Goal: Task Accomplishment & Management: Manage account settings

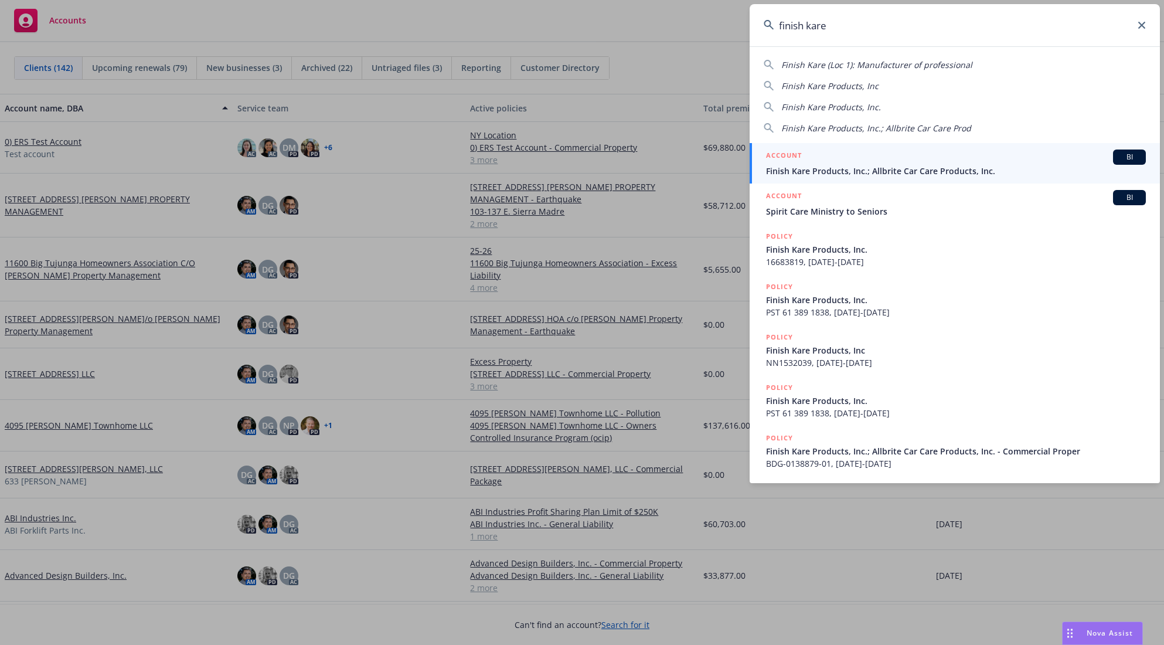
type input "finish kare"
click at [837, 159] on div "ACCOUNT BI" at bounding box center [956, 157] width 380 height 15
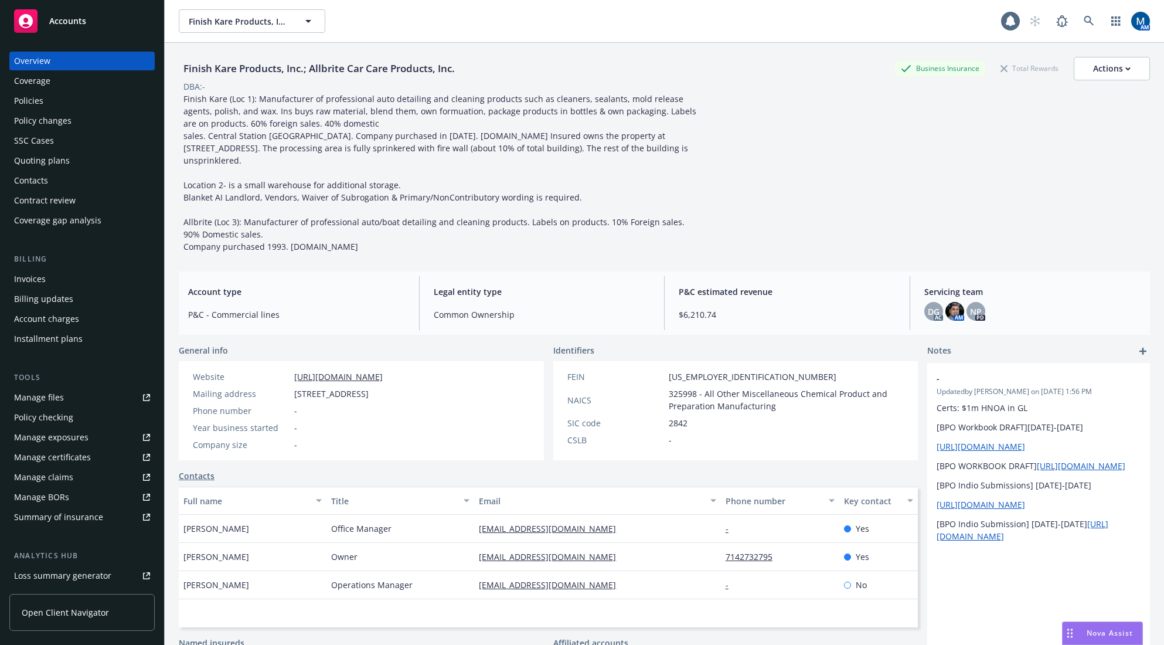
click at [66, 98] on div "Policies" at bounding box center [82, 100] width 136 height 19
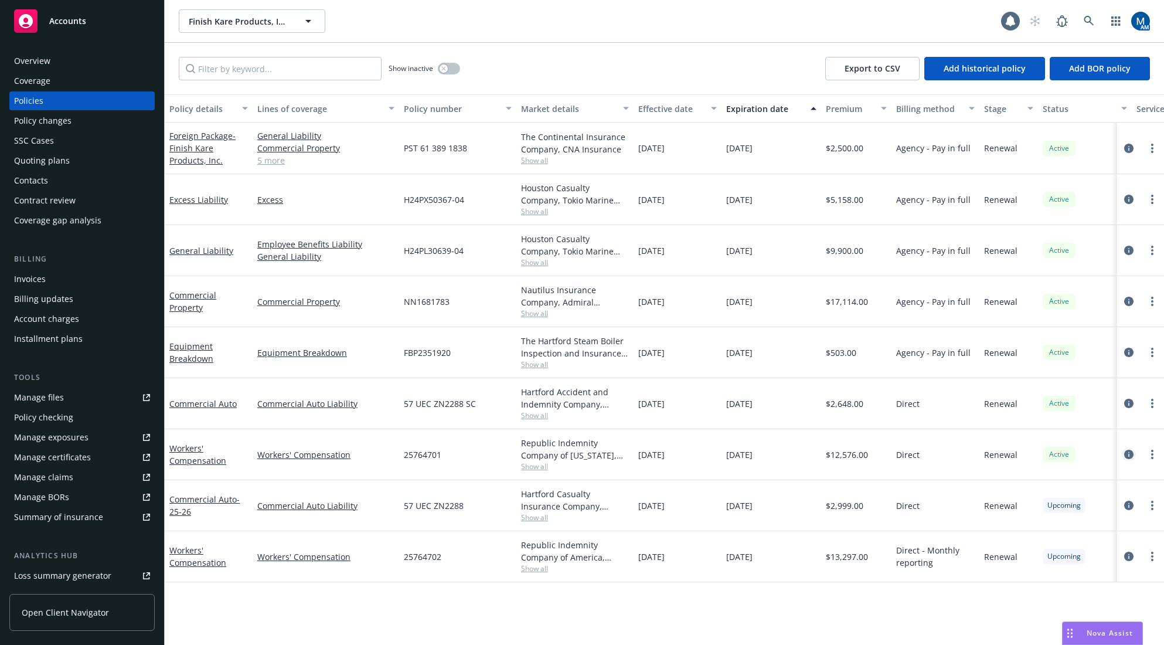
click at [1125, 453] on icon "circleInformation" at bounding box center [1129, 454] width 9 height 9
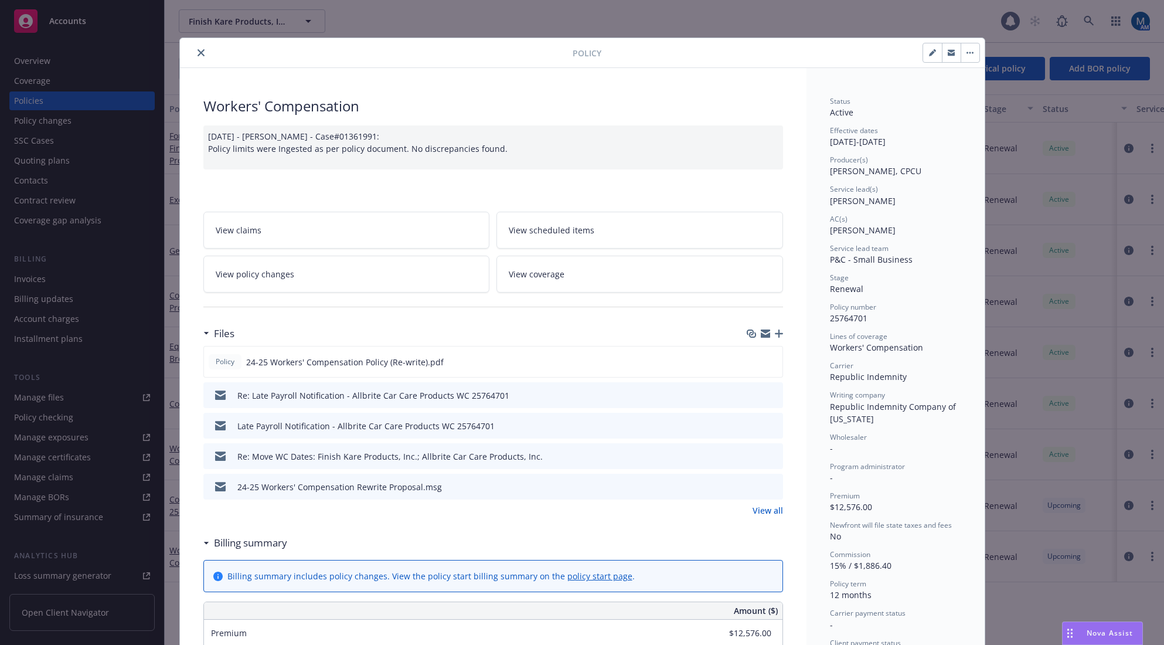
click at [379, 278] on link "View policy changes" at bounding box center [346, 274] width 287 height 37
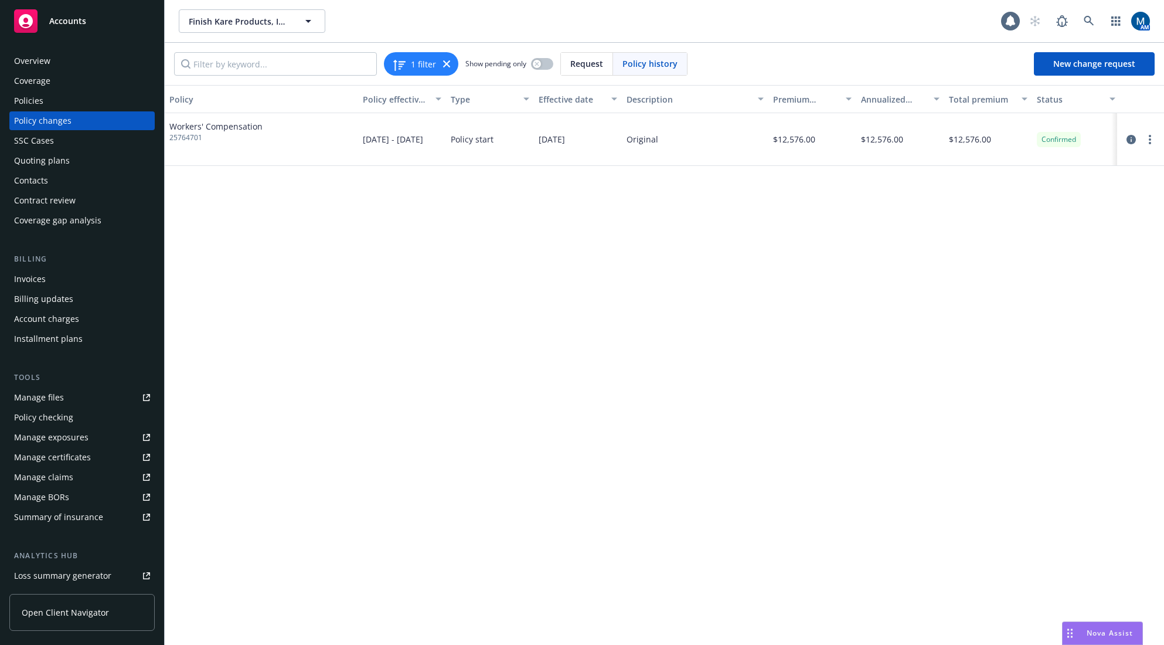
click at [82, 99] on div "Policies" at bounding box center [82, 100] width 136 height 19
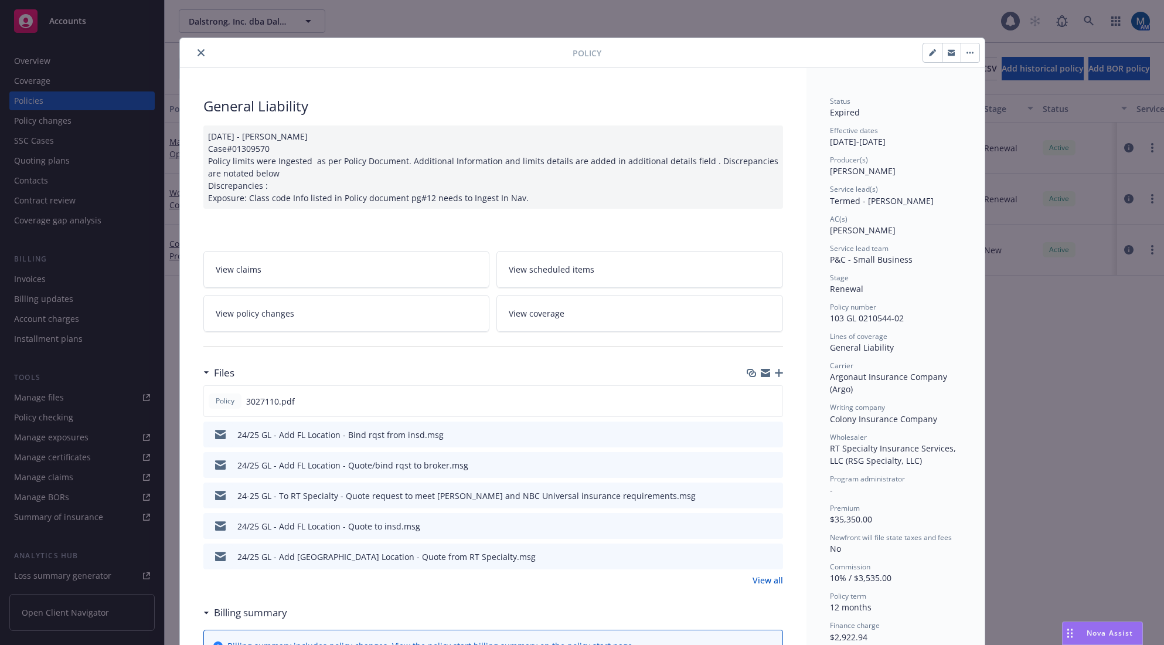
click at [198, 53] on icon "close" at bounding box center [201, 52] width 7 height 7
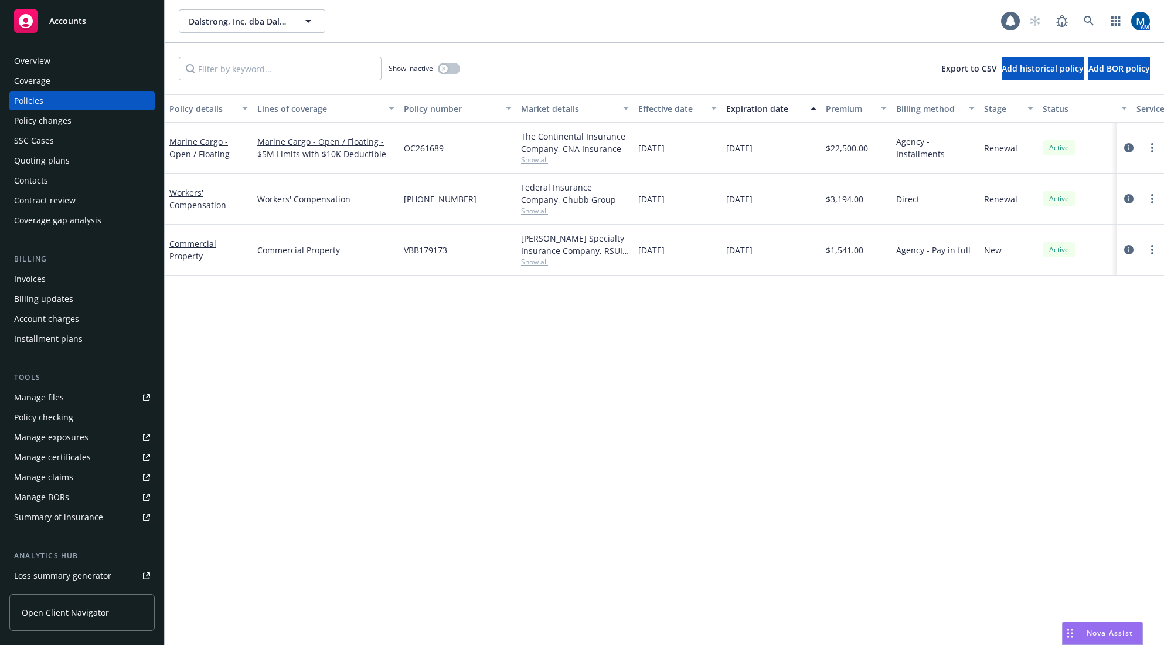
scroll to position [0, 132]
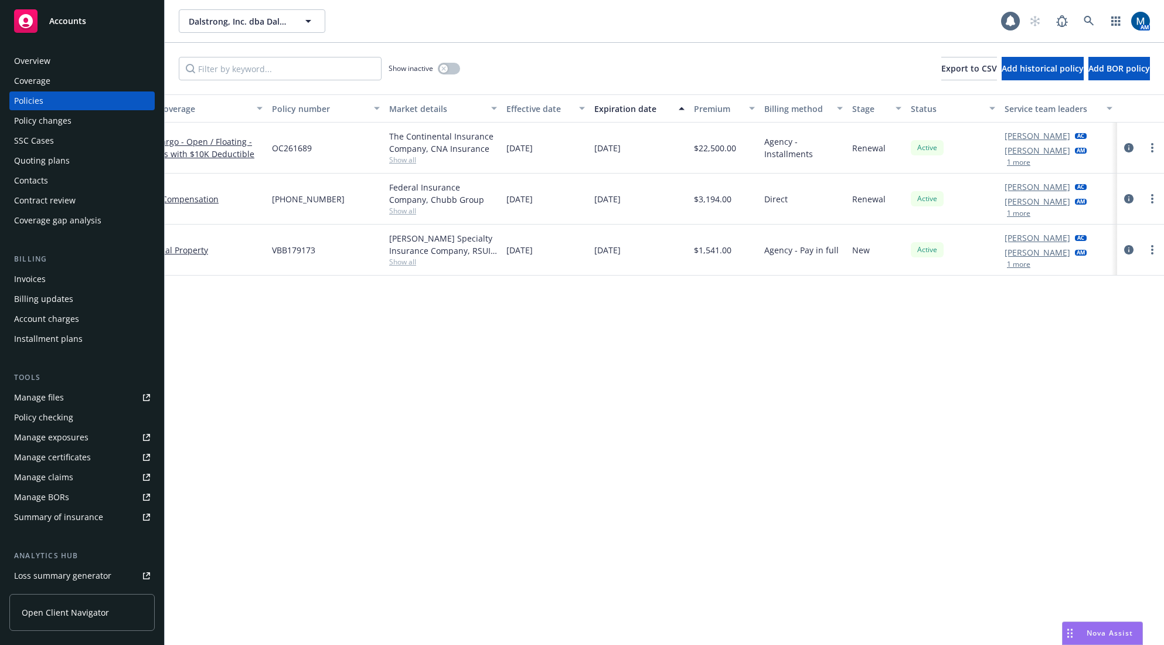
drag, startPoint x: 407, startPoint y: 454, endPoint x: 797, endPoint y: 439, distance: 390.2
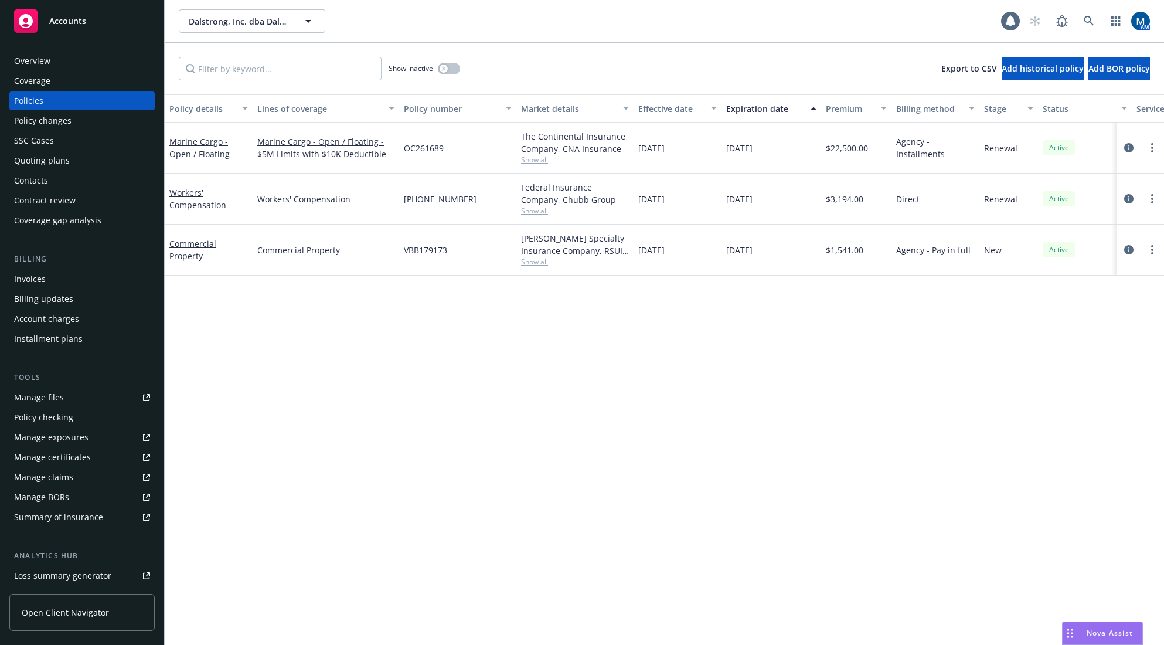
drag, startPoint x: 660, startPoint y: 461, endPoint x: 612, endPoint y: 463, distance: 47.5
click at [83, 158] on div "Quoting plans" at bounding box center [82, 160] width 136 height 19
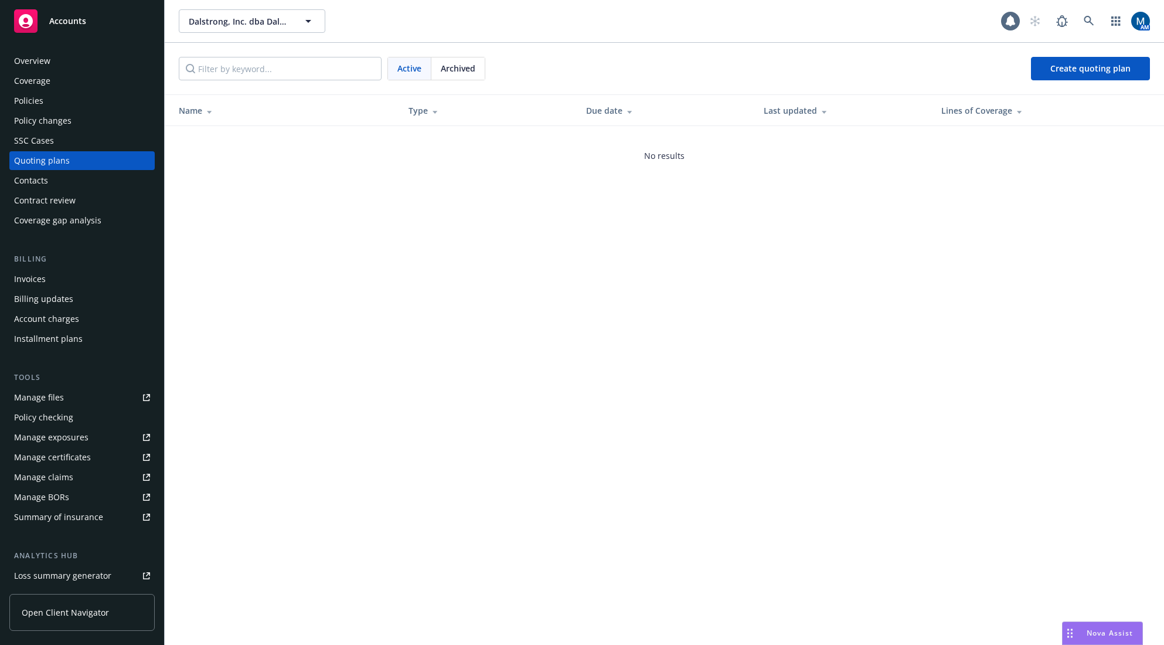
click at [89, 103] on div "Policies" at bounding box center [82, 100] width 136 height 19
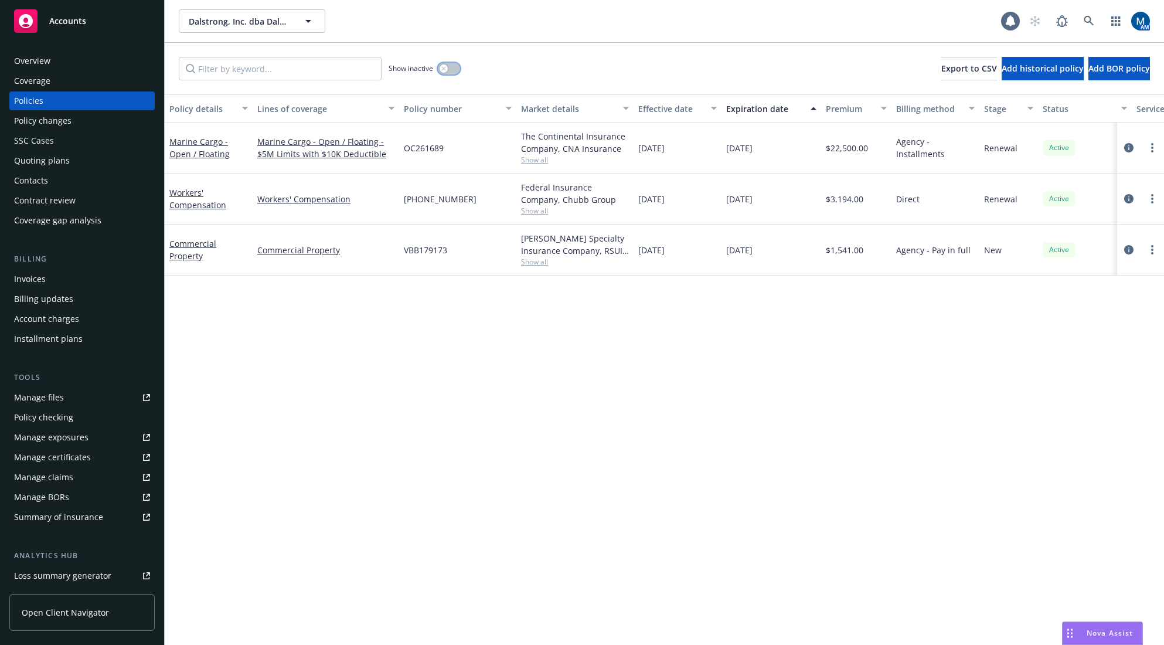
click at [442, 67] on icon "button" at bounding box center [443, 68] width 5 height 5
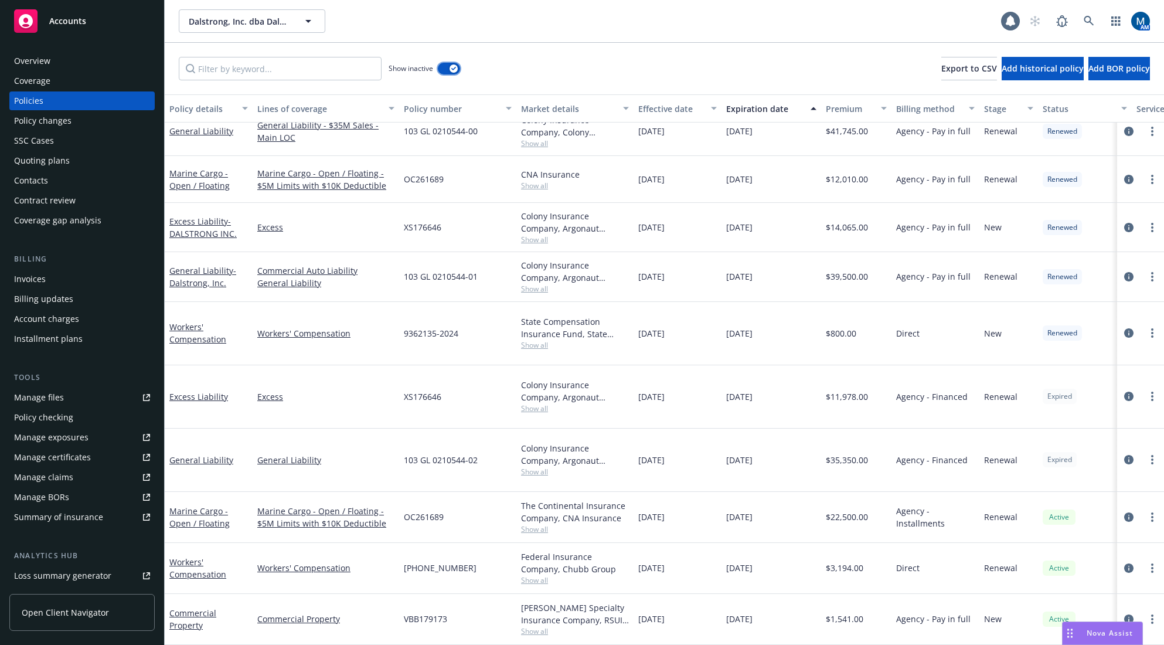
scroll to position [308, 141]
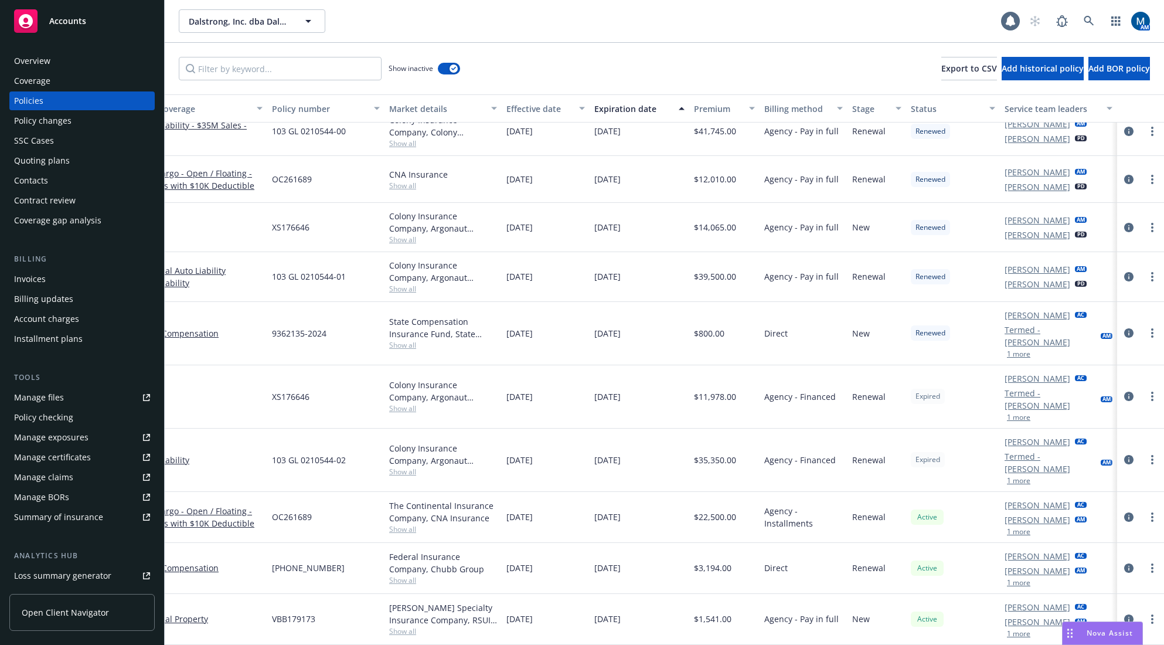
click at [62, 389] on link "Manage files" at bounding box center [81, 397] width 145 height 19
click at [1126, 453] on link "circleInformation" at bounding box center [1129, 460] width 14 height 14
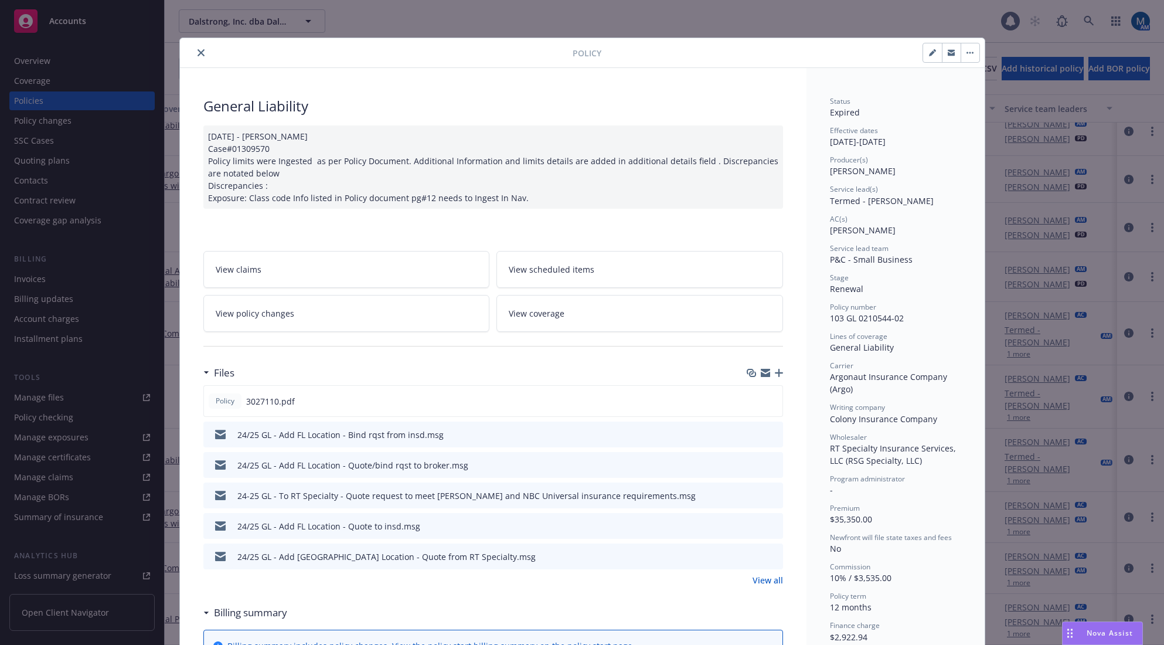
scroll to position [35, 0]
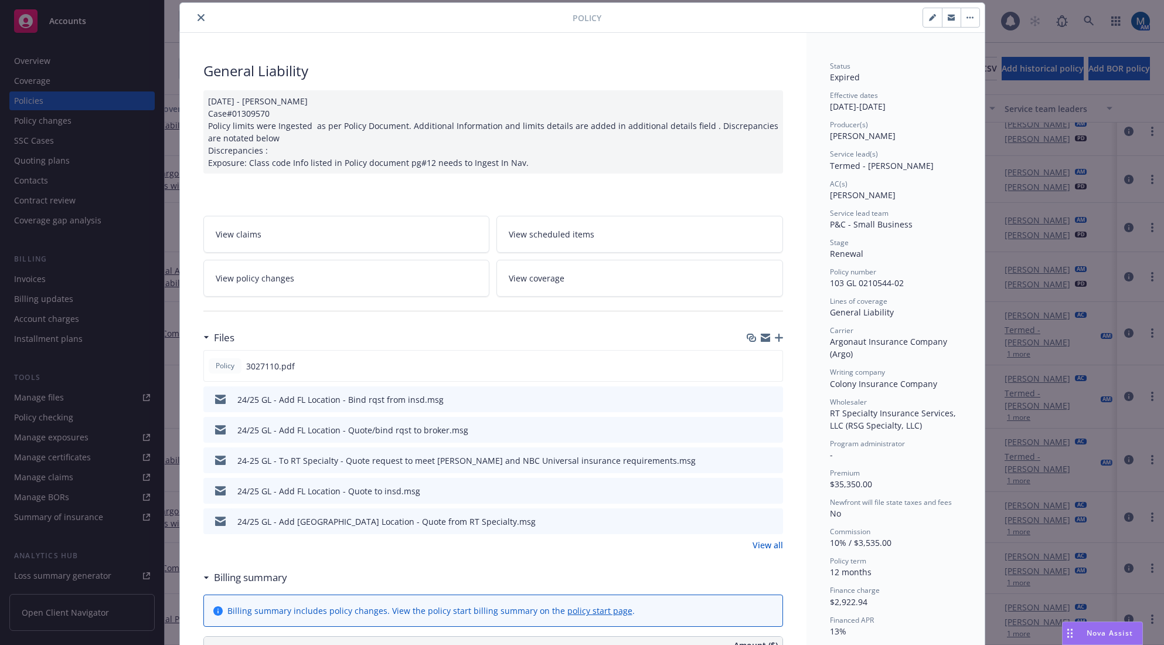
click at [974, 15] on button "button" at bounding box center [970, 17] width 19 height 19
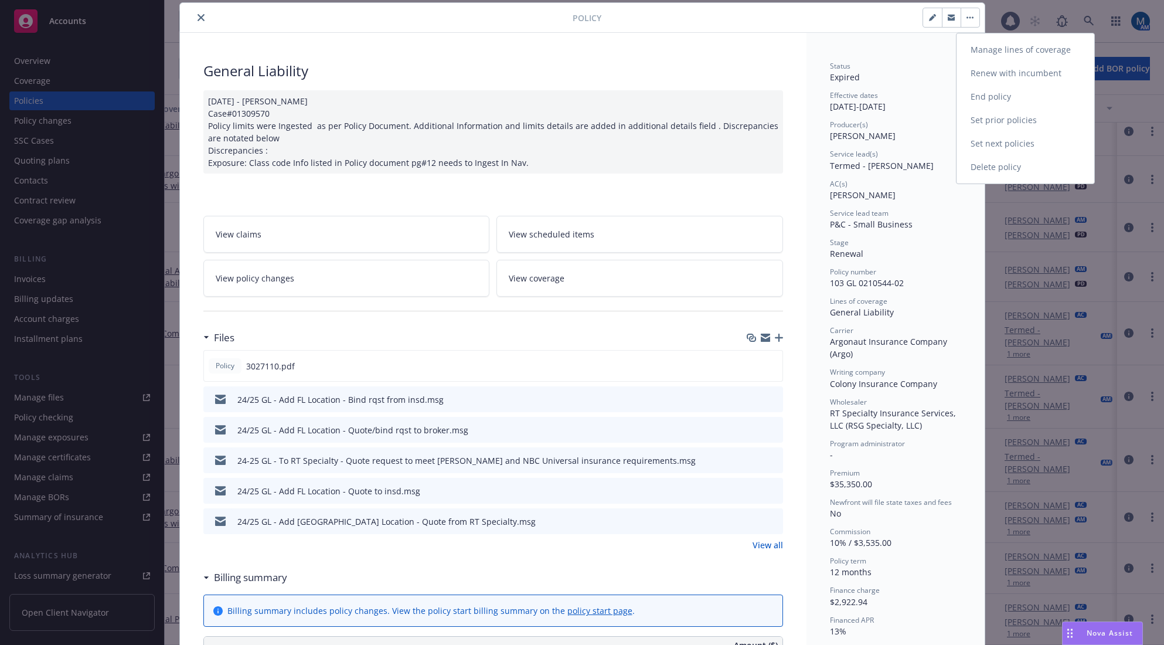
click at [996, 93] on link "End policy" at bounding box center [1026, 96] width 138 height 23
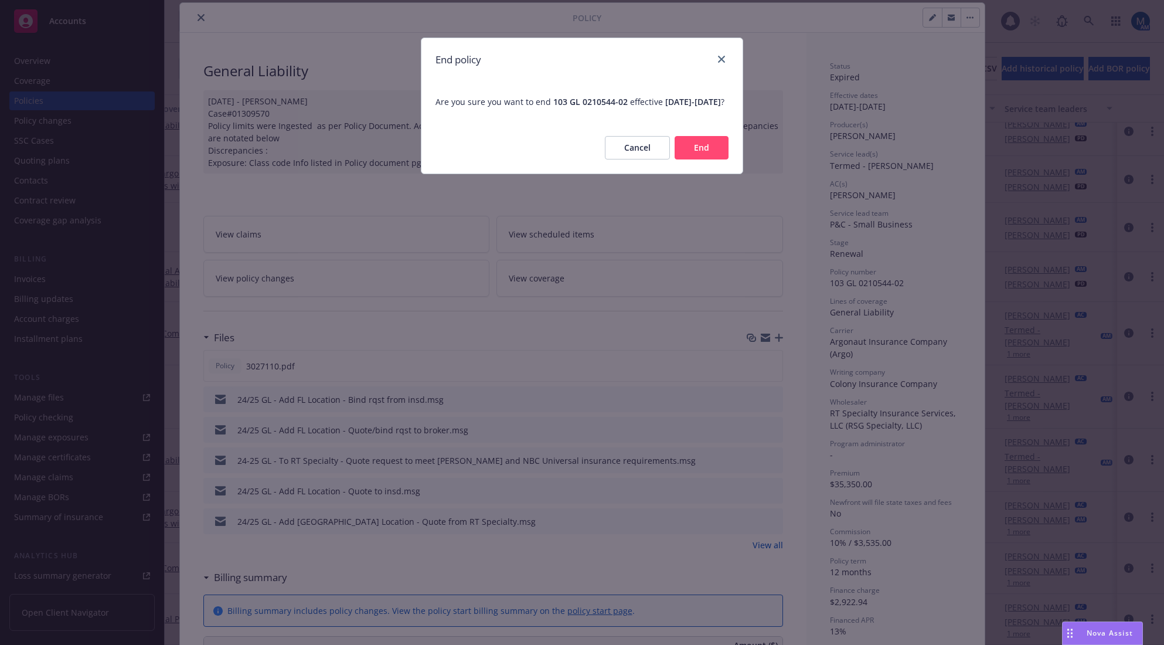
click at [707, 159] on button "End" at bounding box center [702, 147] width 54 height 23
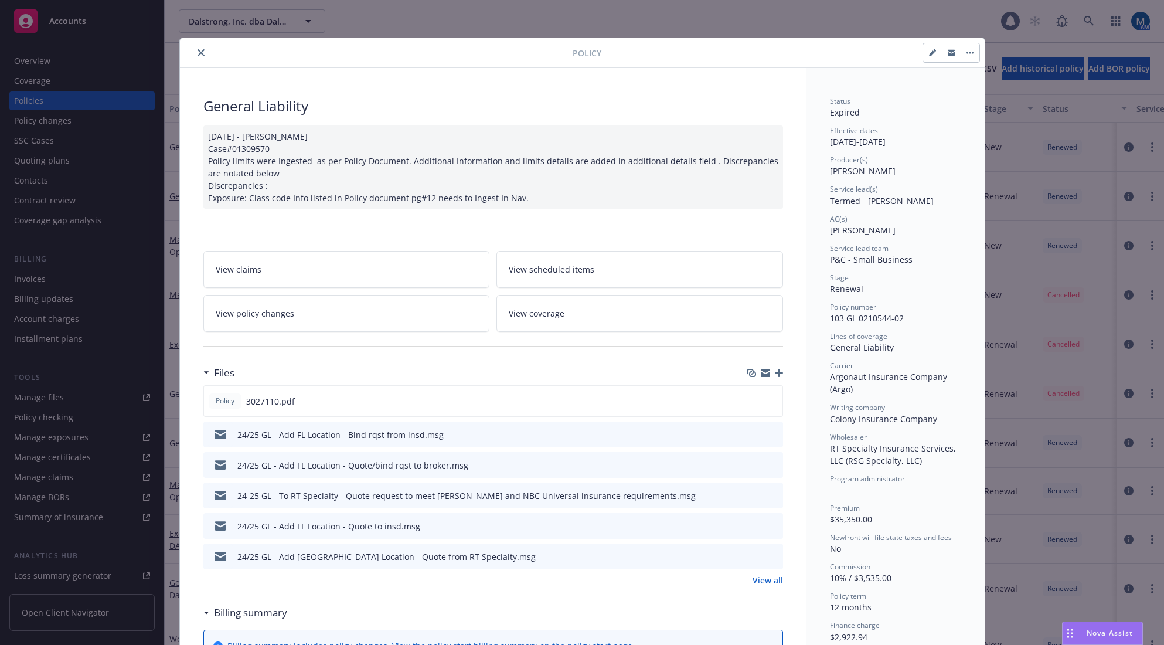
scroll to position [35, 0]
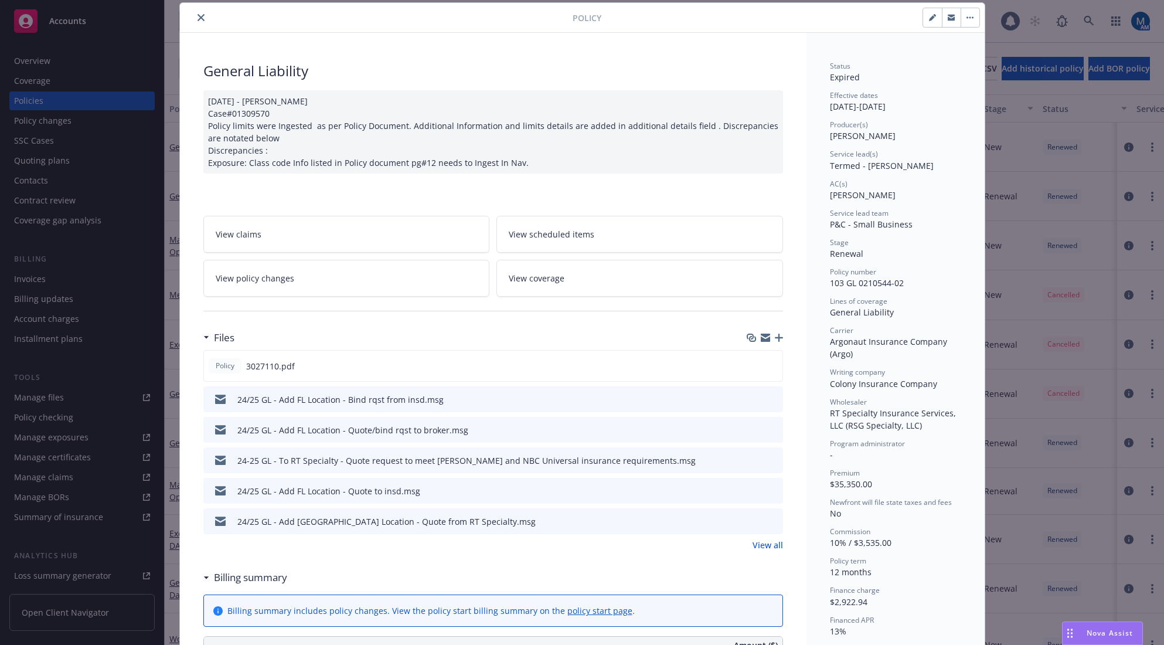
click at [970, 18] on button "button" at bounding box center [970, 17] width 19 height 19
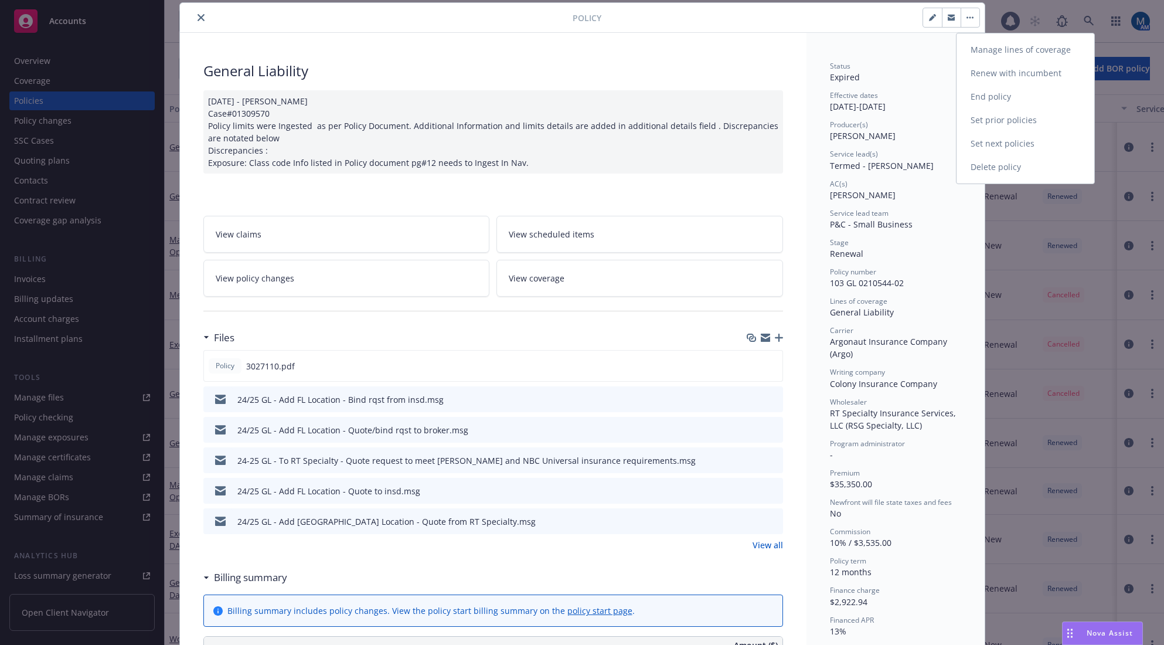
click at [991, 96] on link "End policy" at bounding box center [1026, 96] width 138 height 23
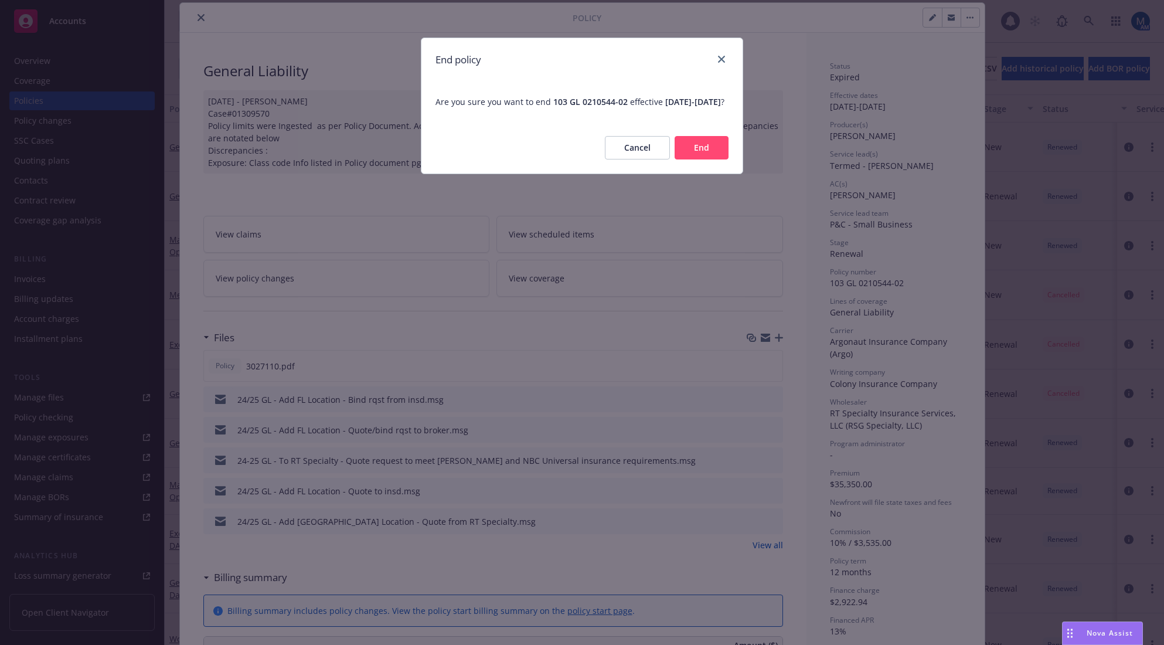
click at [712, 159] on button "End" at bounding box center [702, 147] width 54 height 23
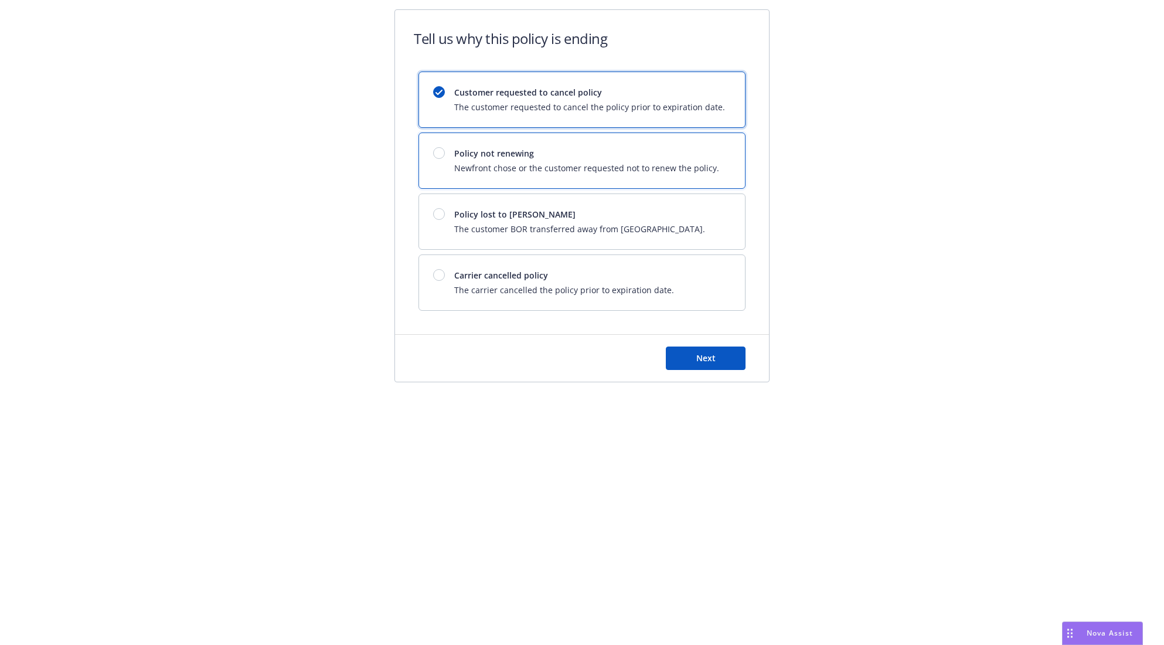
click at [566, 161] on div "Policy not renewing Newfront chose or the customer requested not to renew the p…" at bounding box center [586, 160] width 265 height 27
click at [698, 355] on span "Next" at bounding box center [706, 357] width 19 height 11
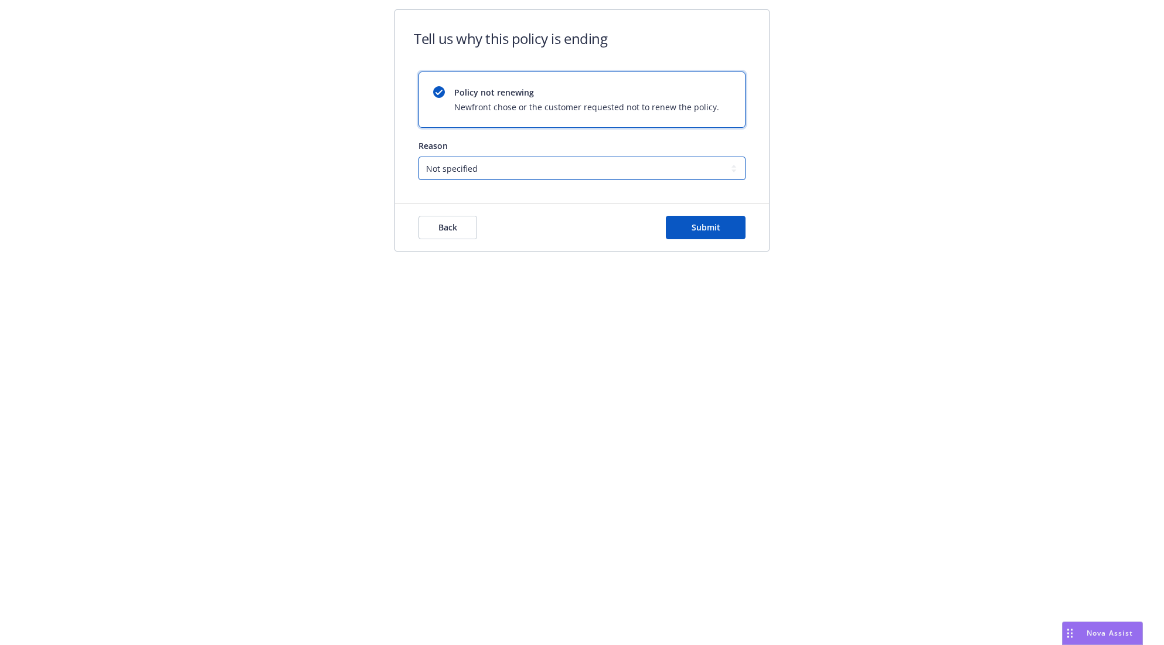
click at [497, 162] on select "Not specified Service Pricing Buyer change M&A, Bankruptcy, or Out of business …" at bounding box center [582, 168] width 327 height 23
select select "Pricing"
click at [419, 157] on select "Not specified Service Pricing Buyer change M&A, Bankruptcy, or Out of business …" at bounding box center [582, 168] width 327 height 23
click at [715, 232] on span "Submit" at bounding box center [706, 227] width 29 height 11
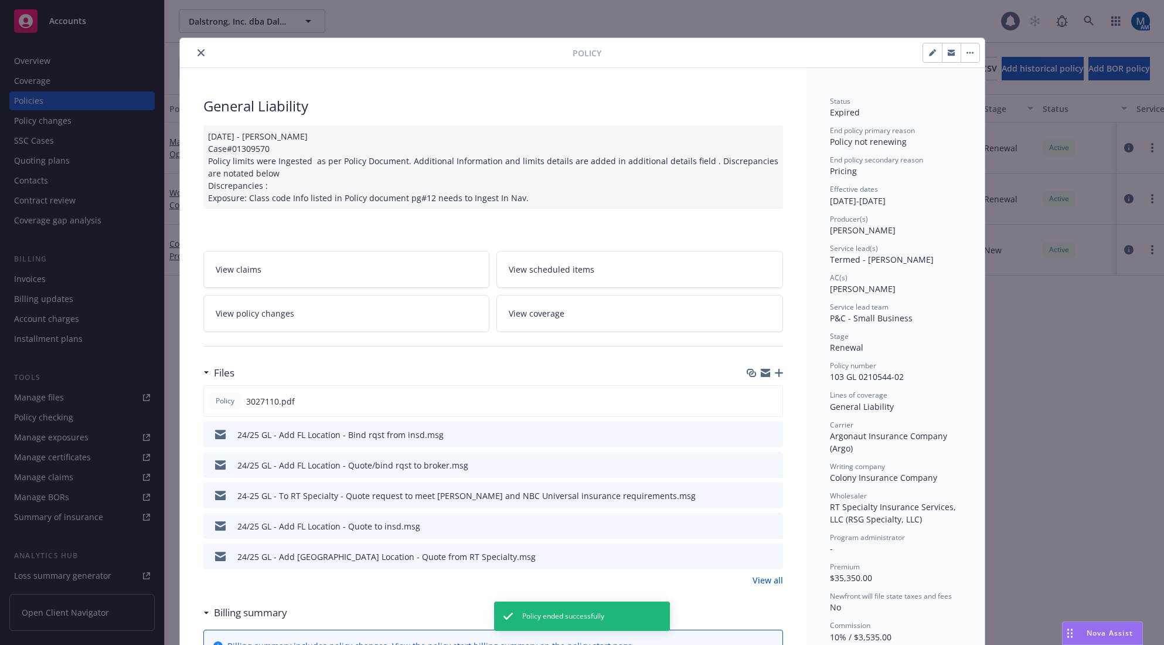
scroll to position [35, 0]
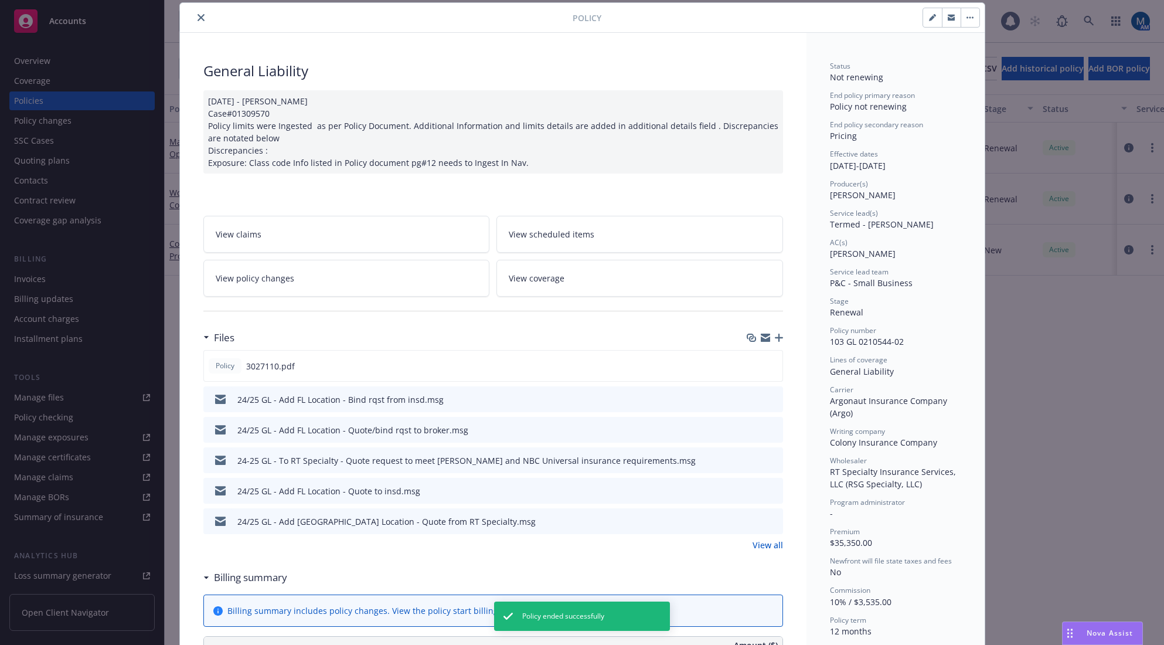
drag, startPoint x: 193, startPoint y: 18, endPoint x: 205, endPoint y: 25, distance: 13.7
click at [198, 18] on icon "close" at bounding box center [201, 17] width 7 height 7
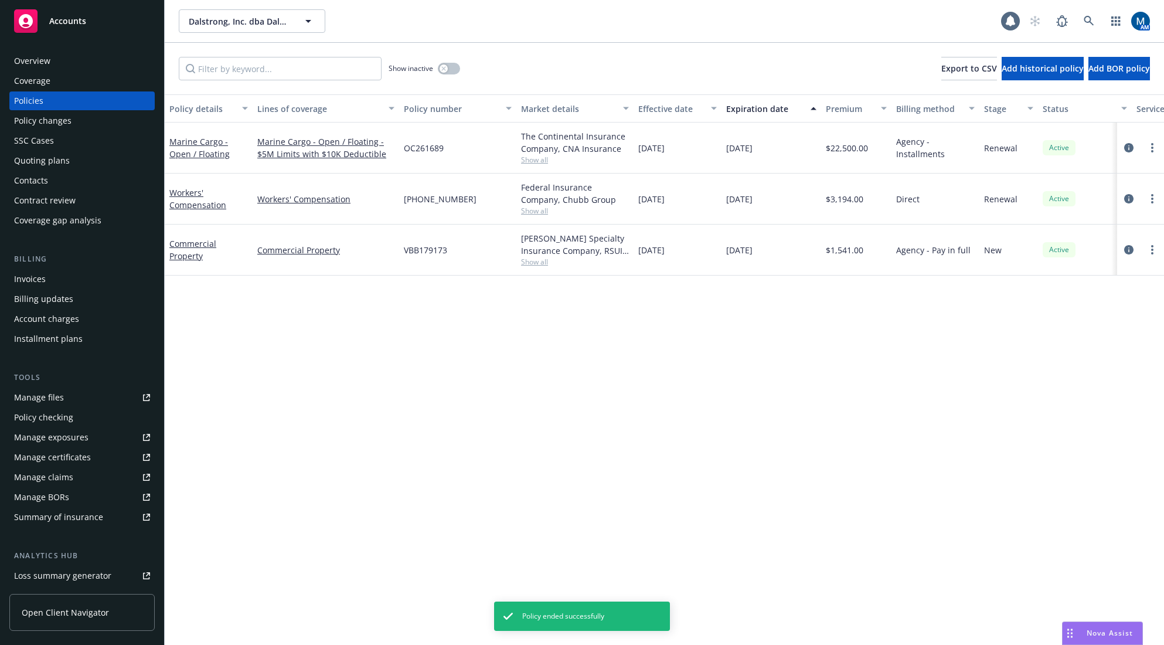
click at [432, 70] on span "Show inactive" at bounding box center [411, 68] width 45 height 10
click at [438, 69] on button "button" at bounding box center [449, 69] width 22 height 12
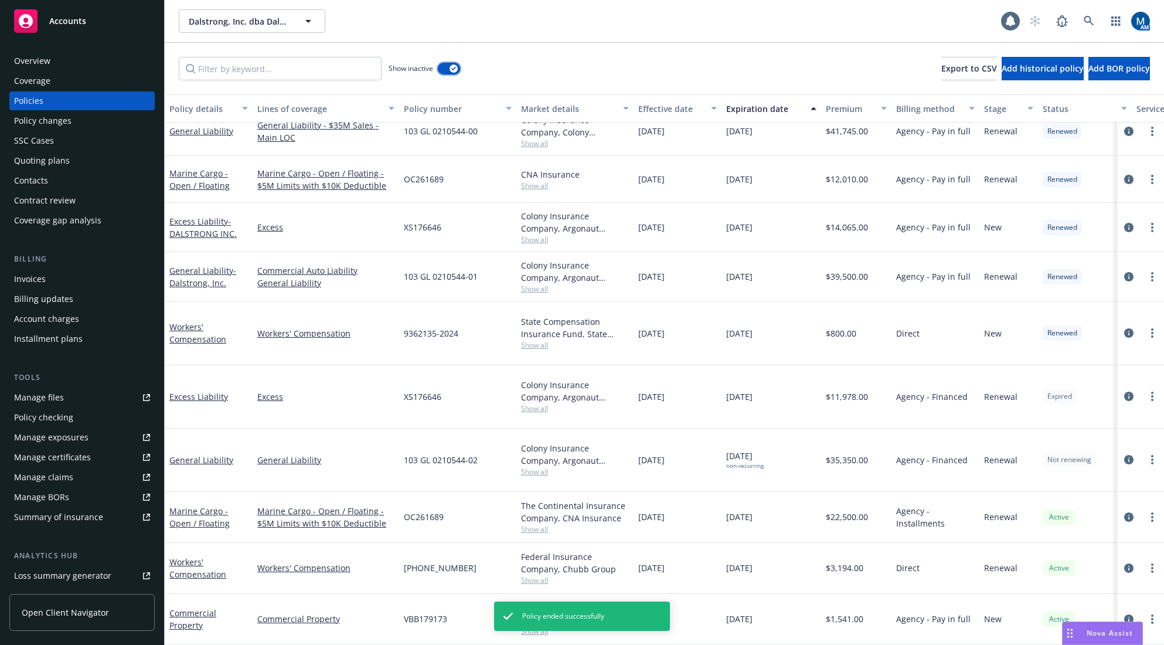
scroll to position [308, 0]
drag, startPoint x: 776, startPoint y: 437, endPoint x: 858, endPoint y: 441, distance: 81.6
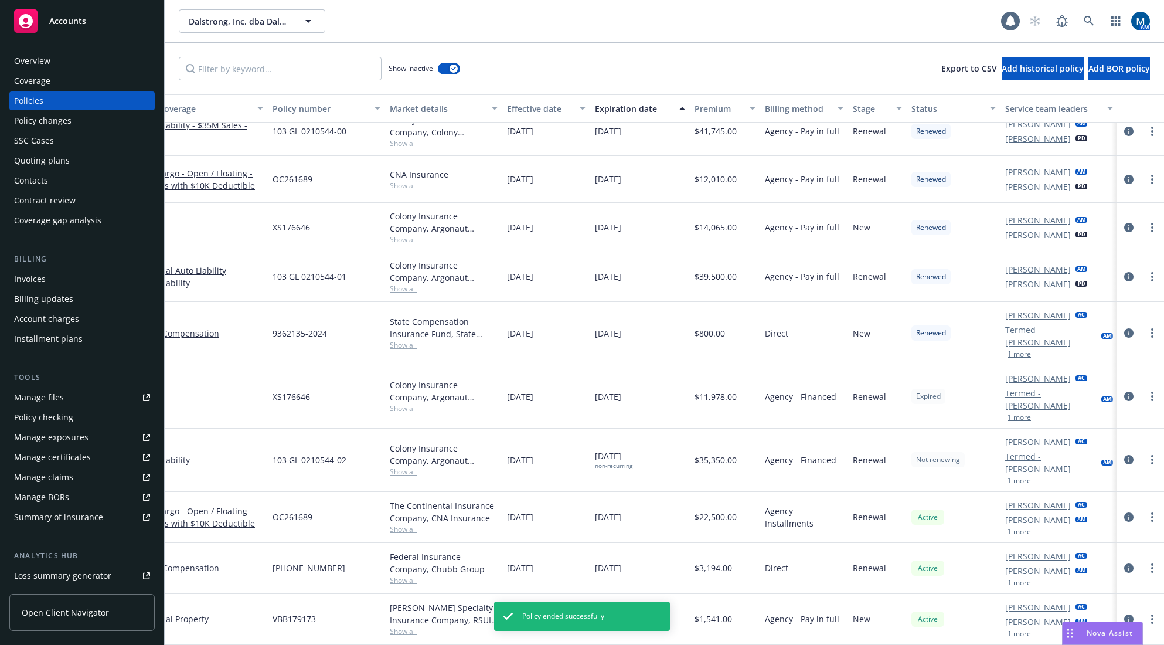
scroll to position [250, 131]
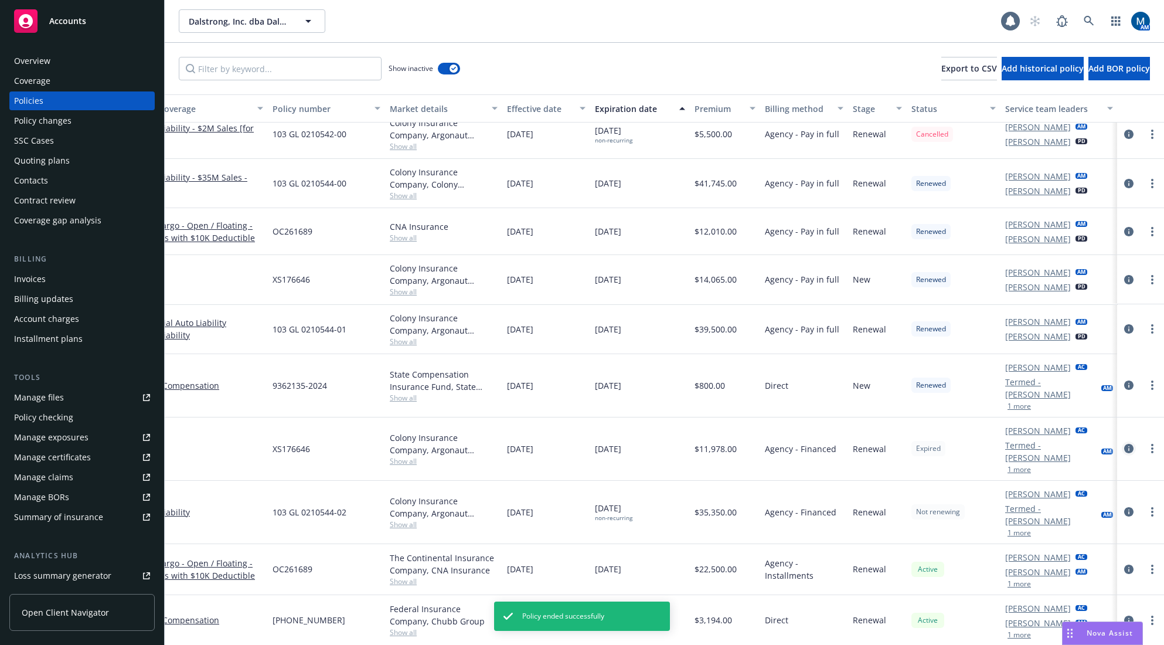
click at [1125, 449] on icon "circleInformation" at bounding box center [1129, 448] width 9 height 9
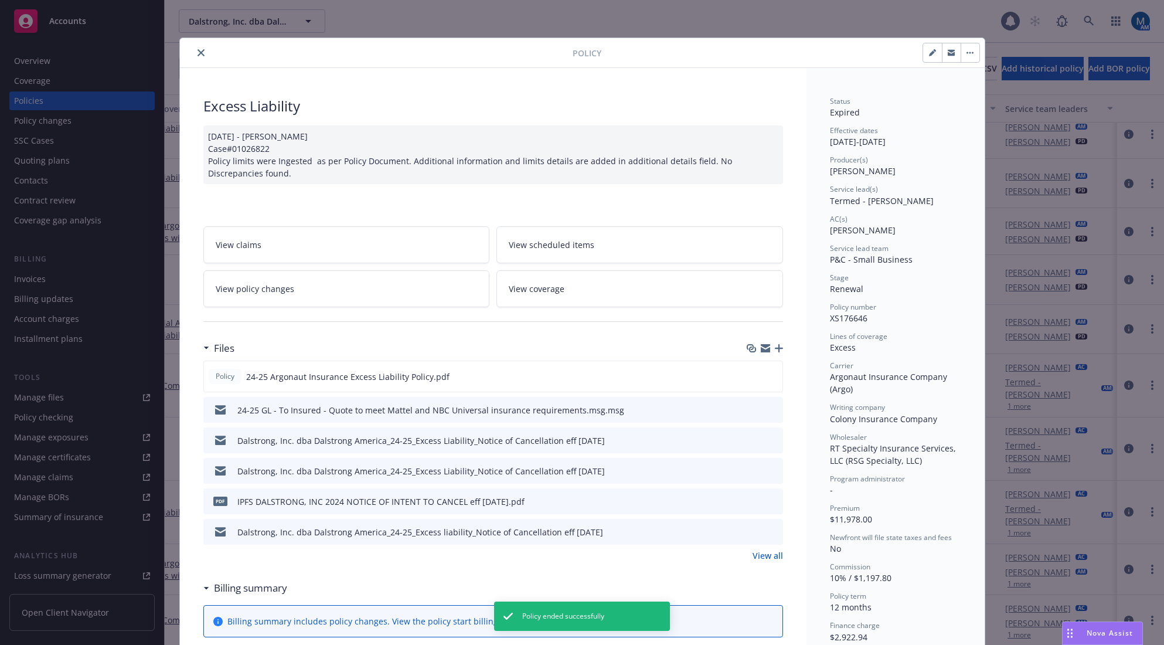
click at [966, 56] on button "button" at bounding box center [970, 52] width 19 height 19
click at [998, 131] on link "End policy" at bounding box center [1026, 131] width 138 height 23
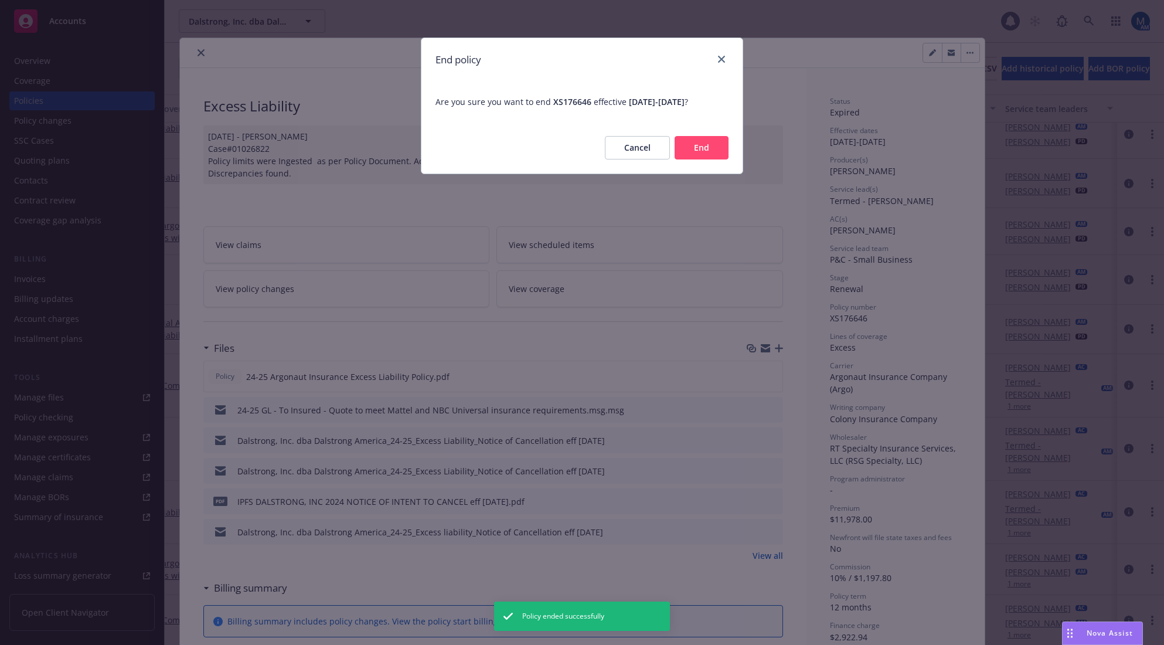
click at [703, 151] on button "End" at bounding box center [702, 147] width 54 height 23
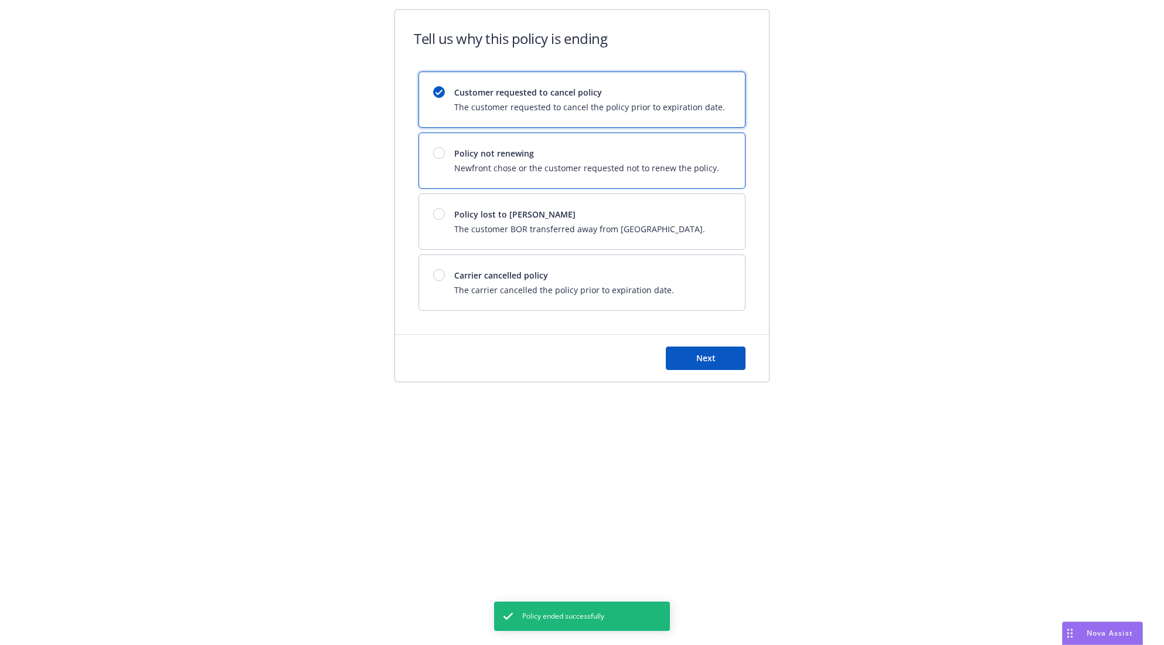
click at [518, 158] on span "Policy not renewing" at bounding box center [586, 153] width 265 height 12
click at [716, 368] on button "Next" at bounding box center [706, 357] width 80 height 23
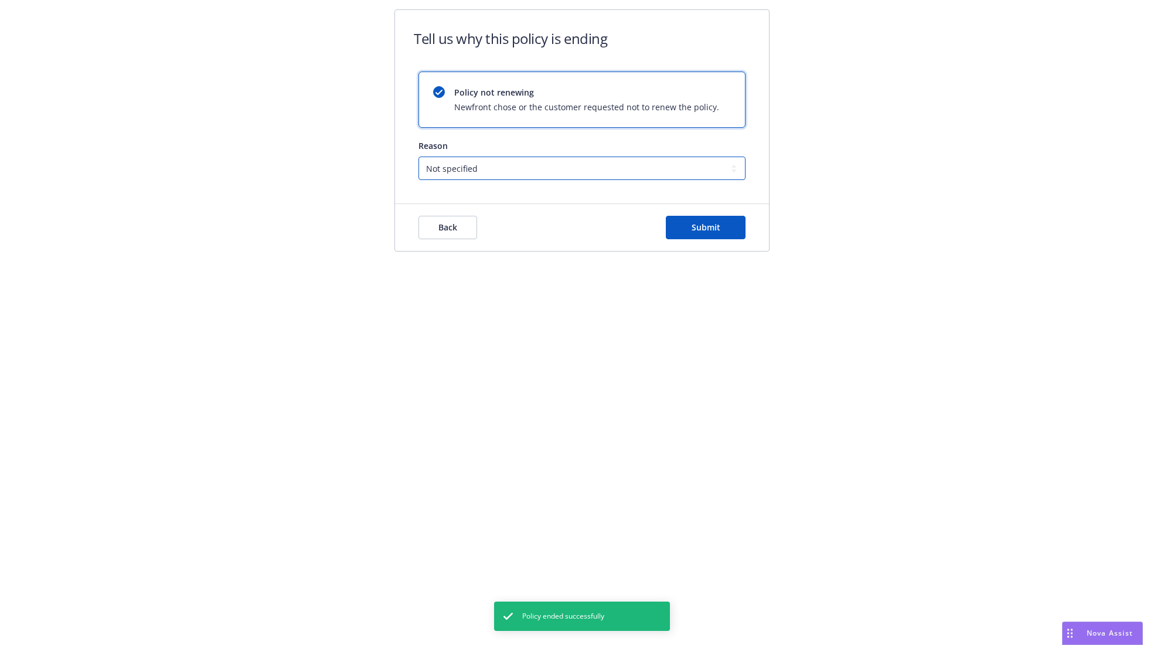
click at [489, 164] on select "Not specified Service Pricing Buyer change M&A, Bankruptcy, or Out of business …" at bounding box center [582, 168] width 327 height 23
select select "Pricing"
click at [419, 157] on select "Not specified Service Pricing Buyer change M&A, Bankruptcy, or Out of business …" at bounding box center [582, 168] width 327 height 23
click at [675, 225] on button "Submit" at bounding box center [706, 227] width 80 height 23
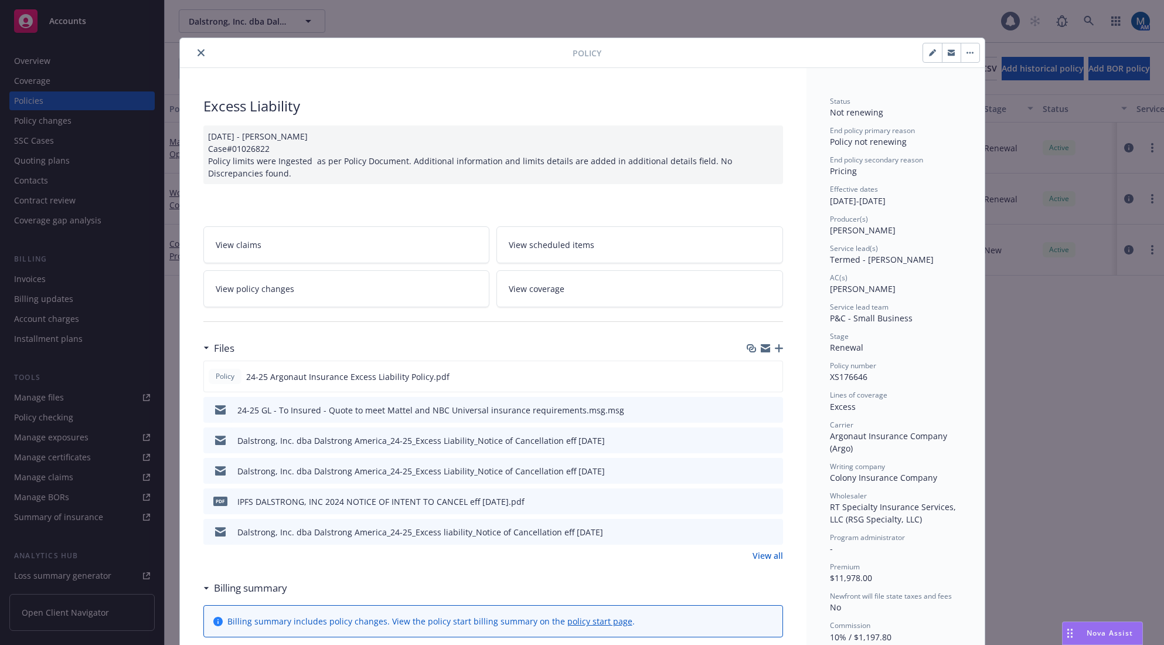
click at [198, 55] on icon "close" at bounding box center [201, 52] width 7 height 7
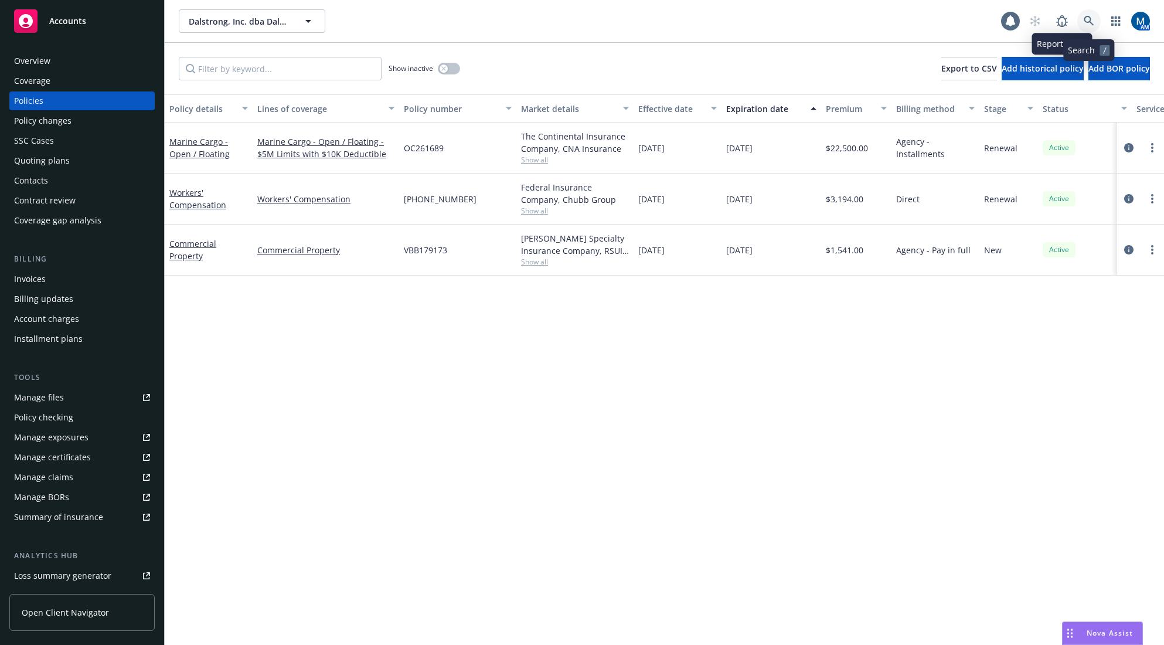
click at [1089, 16] on icon at bounding box center [1089, 21] width 10 height 10
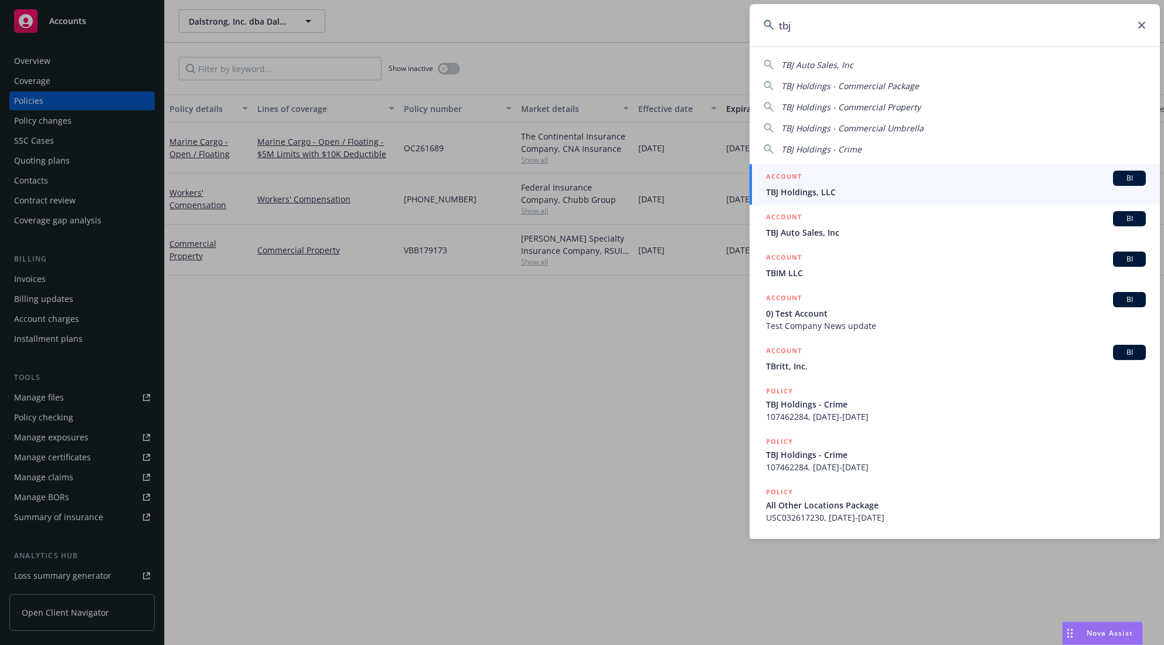
type input "tbj"
click at [813, 179] on div "ACCOUNT BI" at bounding box center [956, 178] width 380 height 15
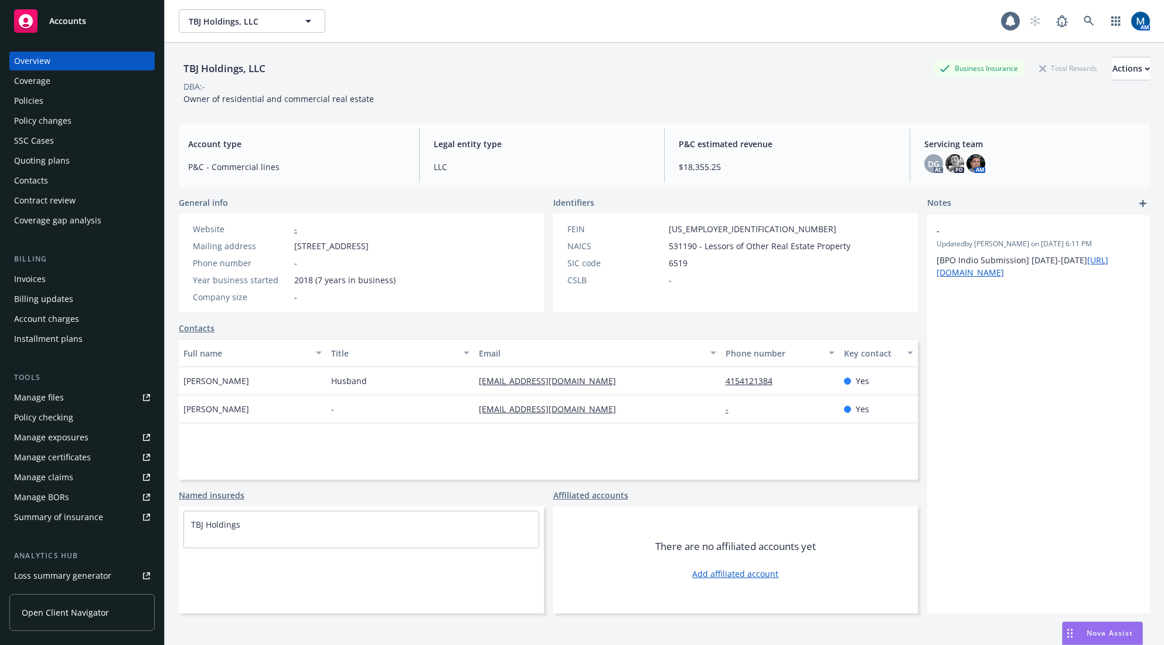
click at [82, 101] on div "Policies" at bounding box center [82, 100] width 136 height 19
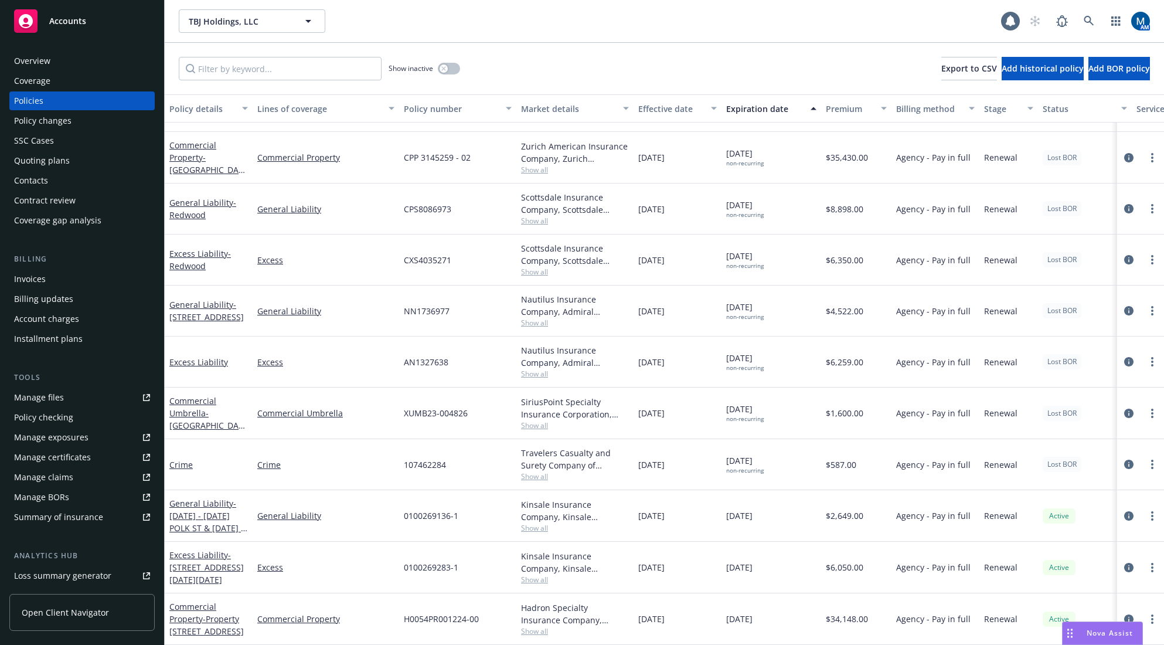
scroll to position [145, 0]
click at [71, 152] on div "Quoting plans" at bounding box center [82, 160] width 136 height 19
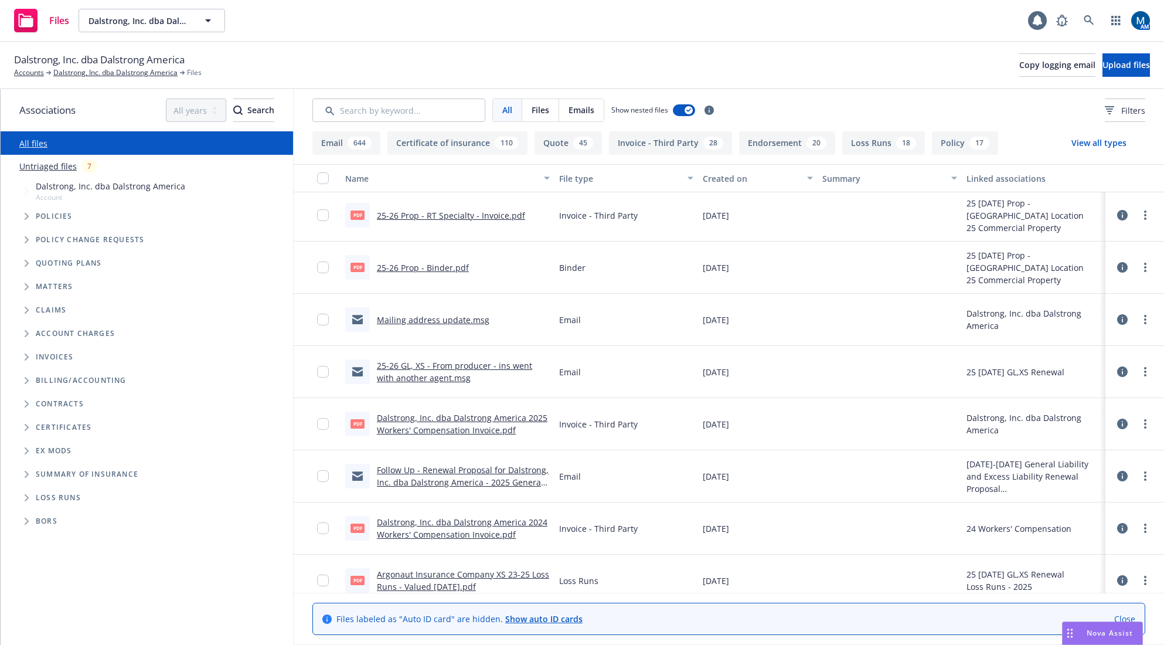
scroll to position [176, 0]
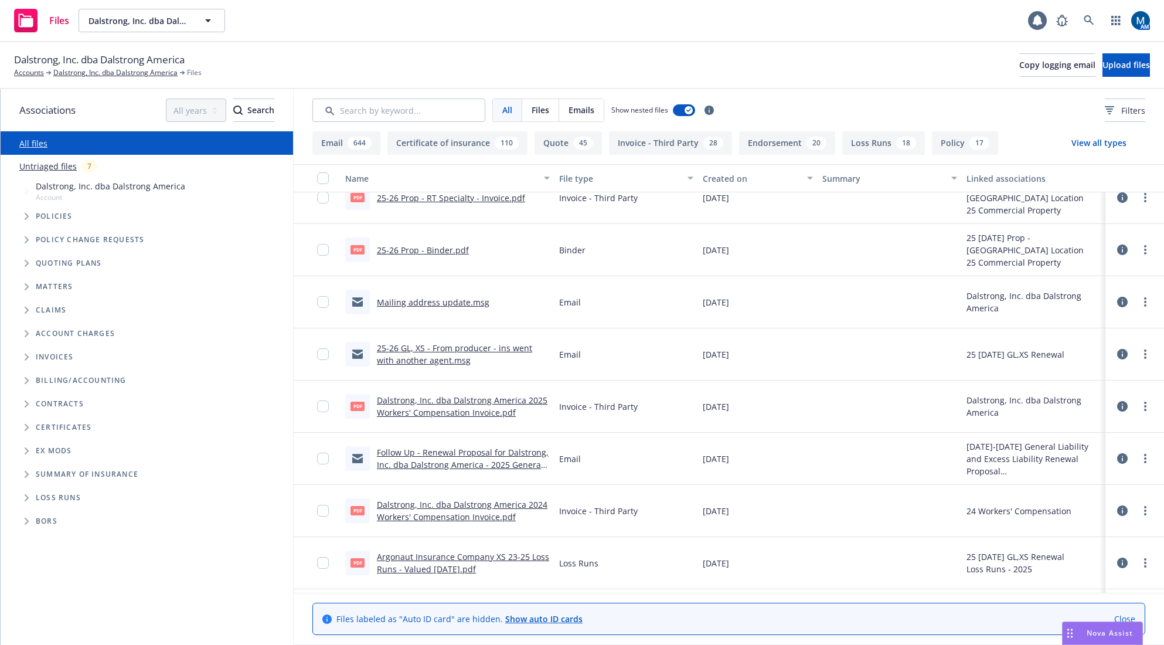
click at [474, 348] on link "25-26 GL, XS - From producer - ins went with another agent.msg" at bounding box center [454, 353] width 155 height 23
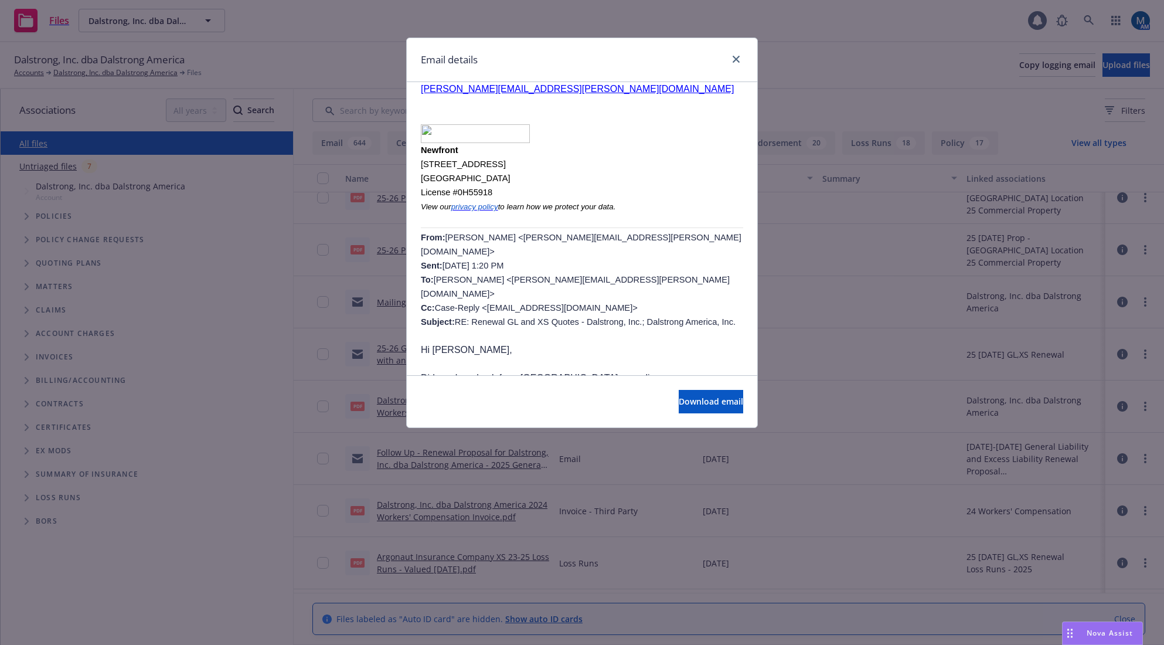
scroll to position [235, 0]
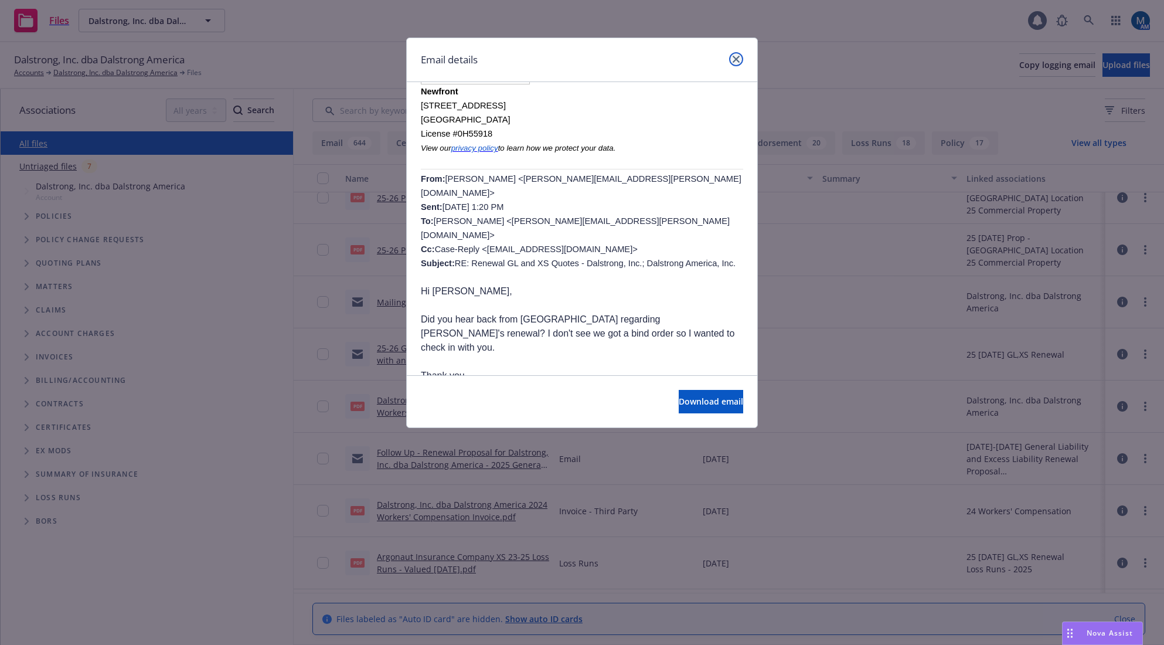
click at [737, 60] on icon "close" at bounding box center [736, 59] width 7 height 7
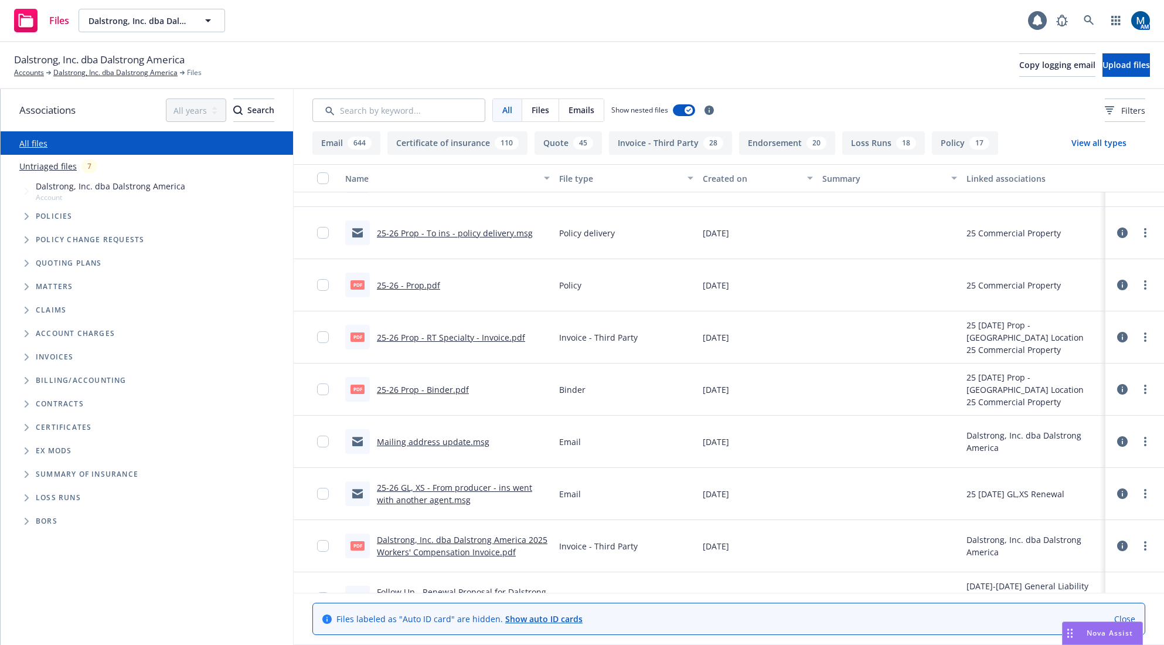
scroll to position [59, 0]
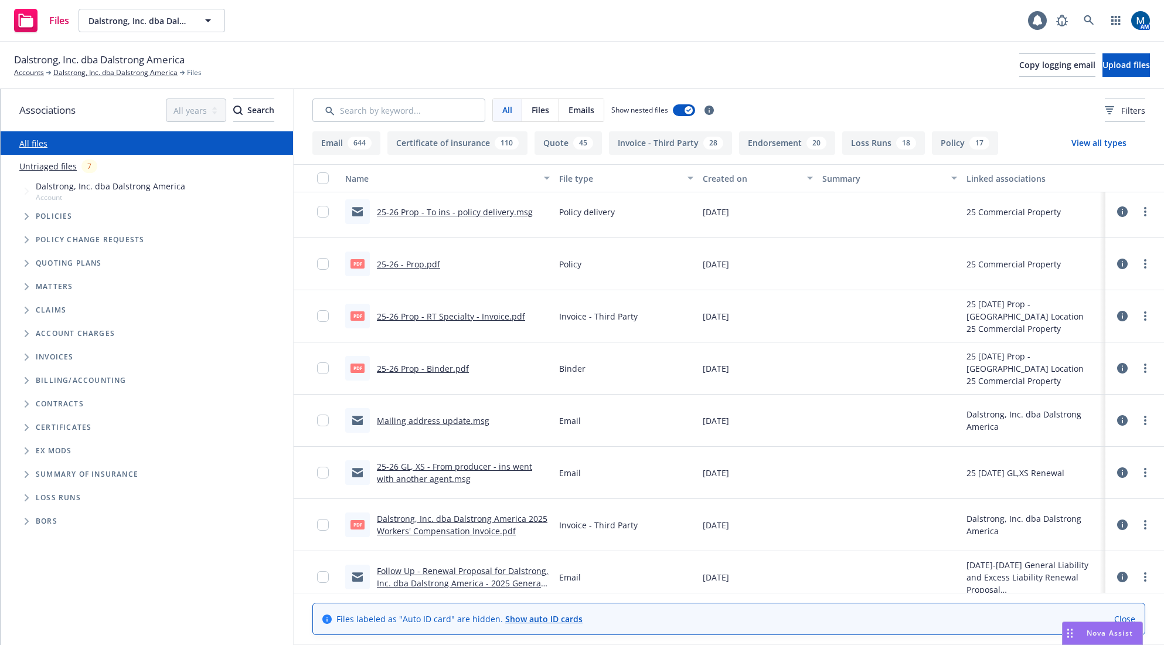
click at [466, 576] on link "Follow Up - Renewal Proposal for Dalstrong, Inc. dba Dalstrong America - 2025 G…" at bounding box center [463, 589] width 172 height 48
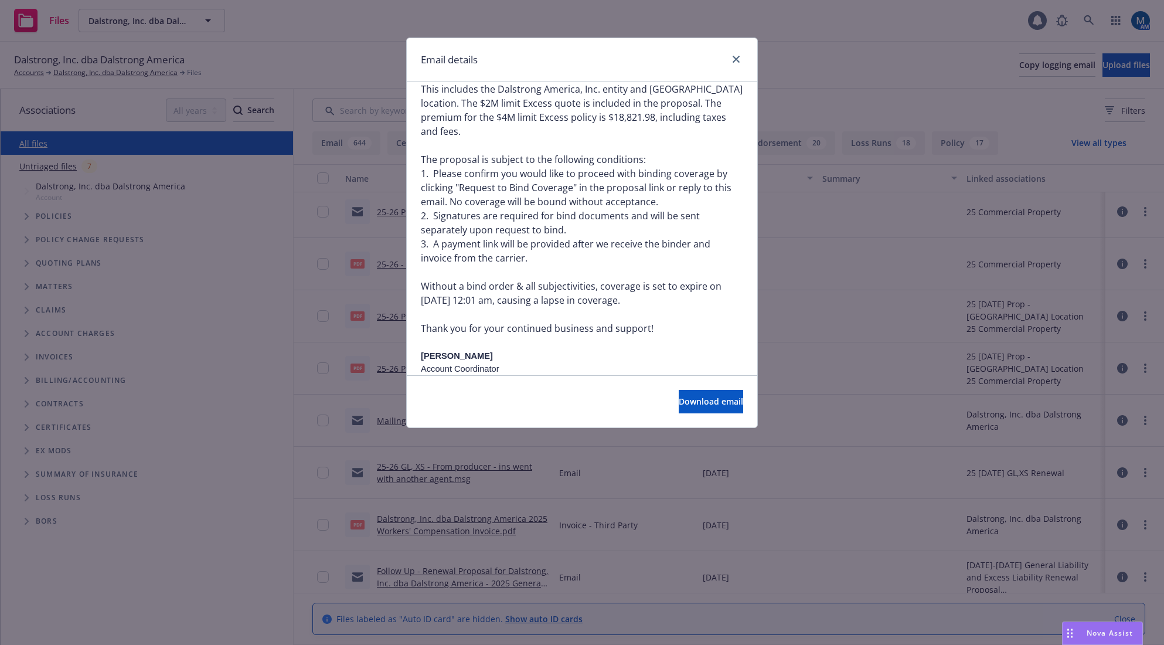
scroll to position [1524, 0]
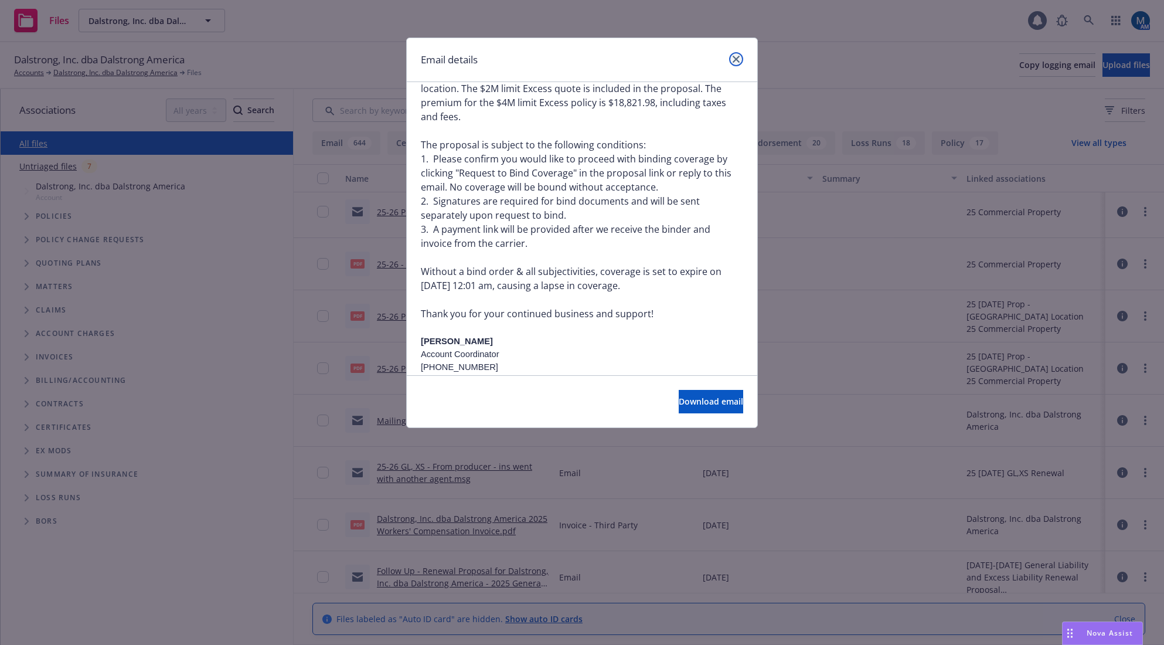
click at [734, 55] on link "close" at bounding box center [736, 59] width 14 height 14
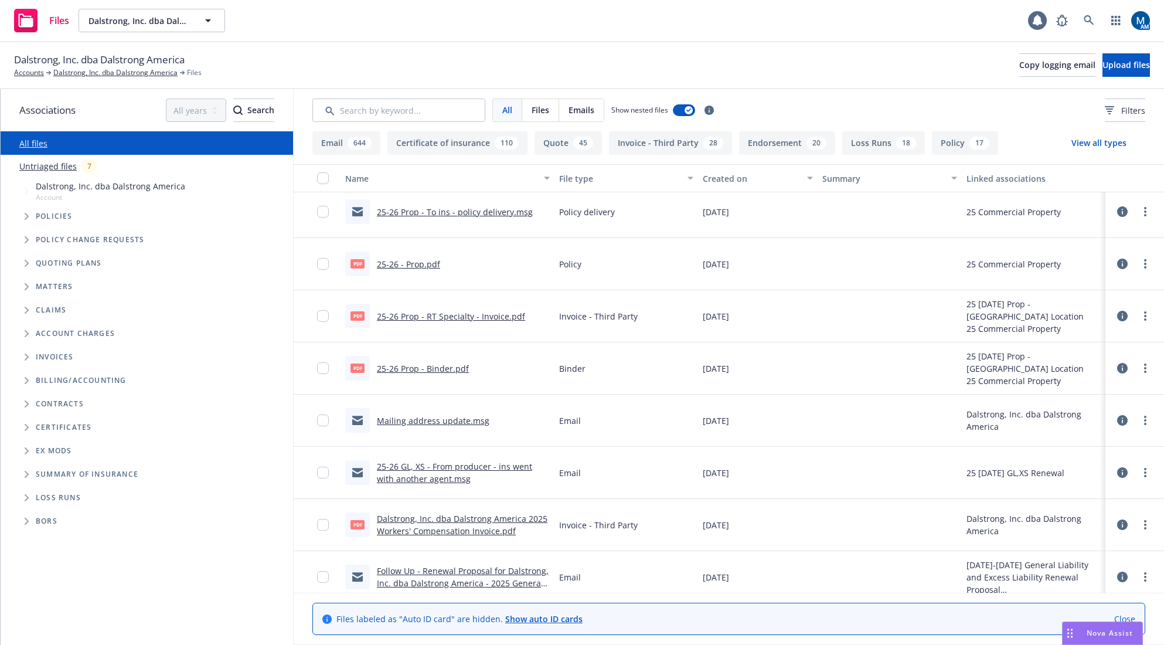
click at [473, 470] on link "25-26 GL, XS - From producer - ins went with another agent.msg" at bounding box center [454, 472] width 155 height 23
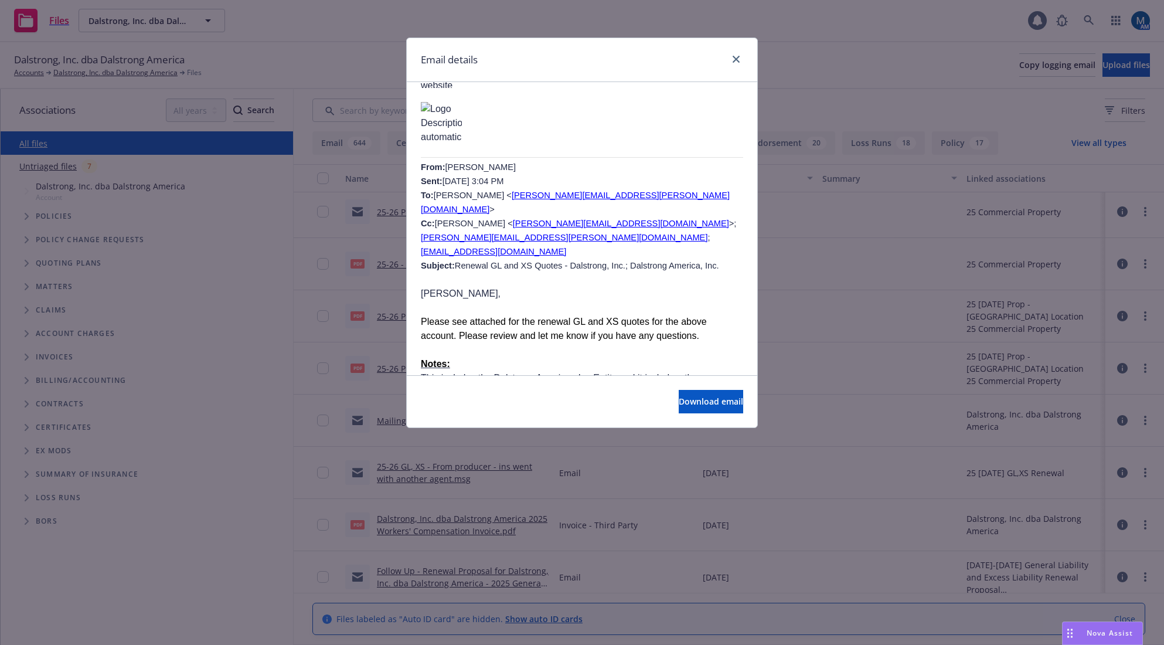
scroll to position [1660, 0]
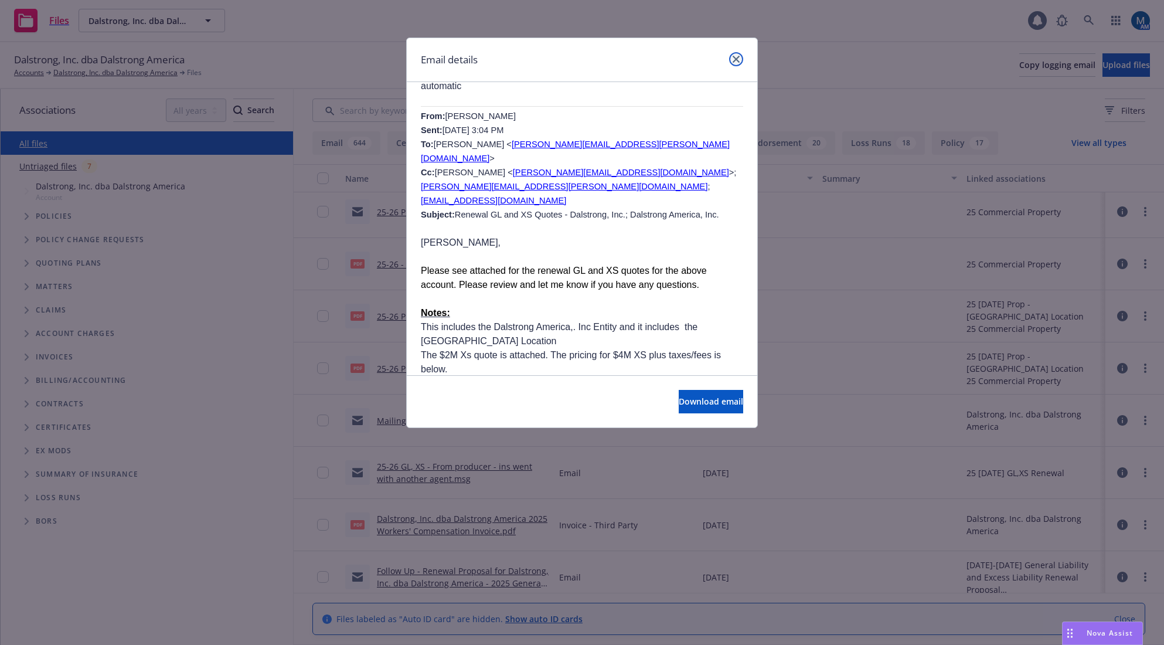
drag, startPoint x: 742, startPoint y: 60, endPoint x: 687, endPoint y: 39, distance: 58.5
click at [741, 60] on link "close" at bounding box center [736, 59] width 14 height 14
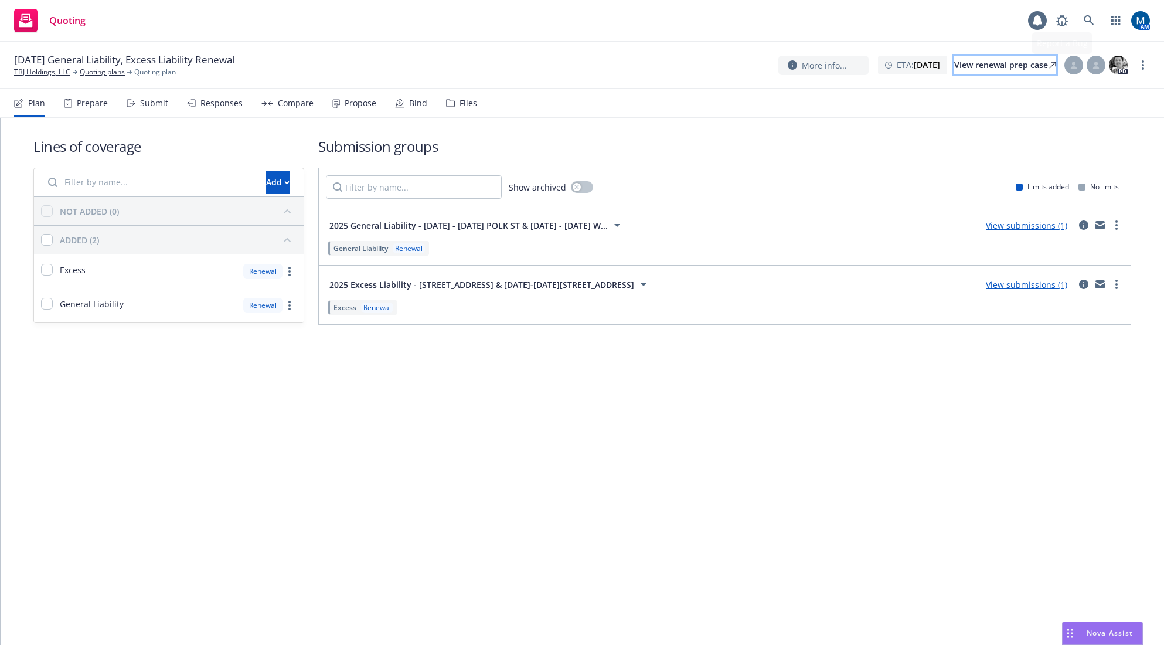
click at [1022, 60] on div "View renewal prep case" at bounding box center [1005, 65] width 102 height 18
